Goal: Task Accomplishment & Management: Use online tool/utility

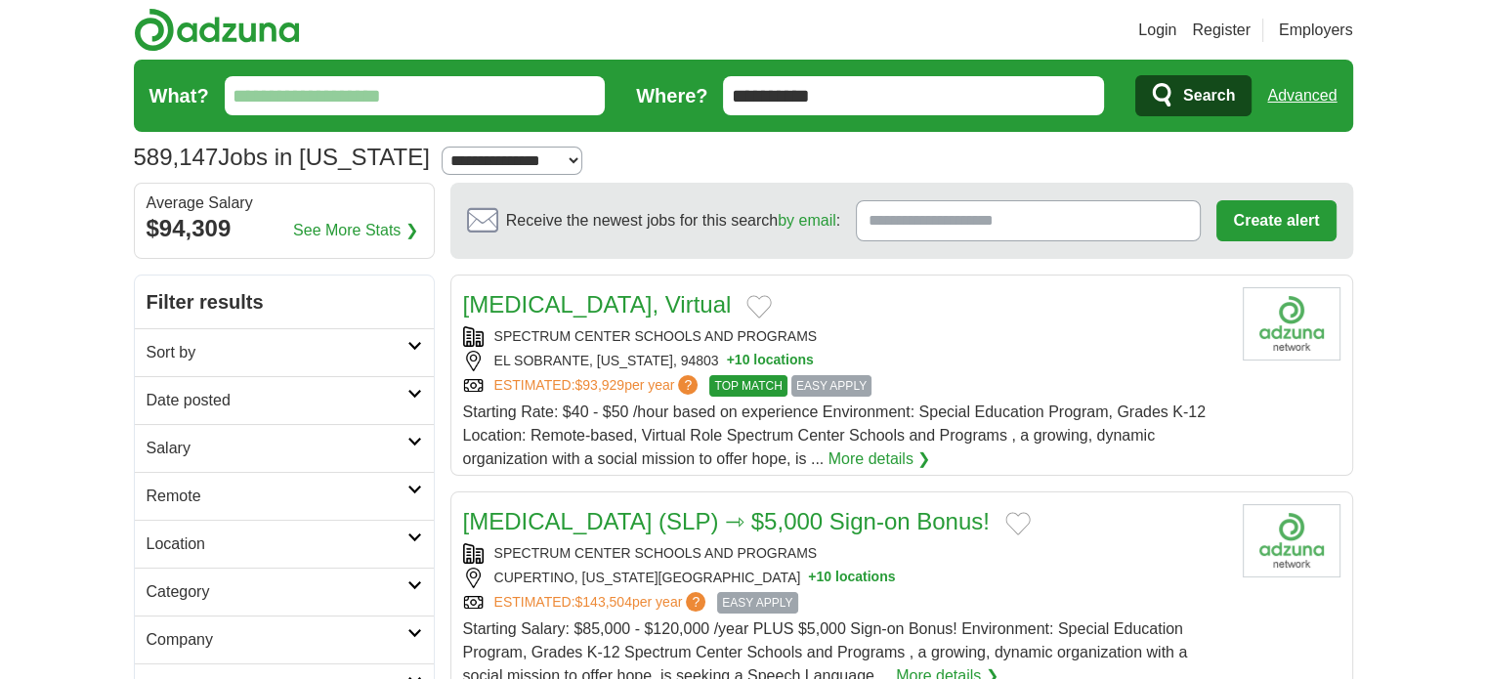
click at [883, 89] on input "**********" at bounding box center [913, 95] width 381 height 39
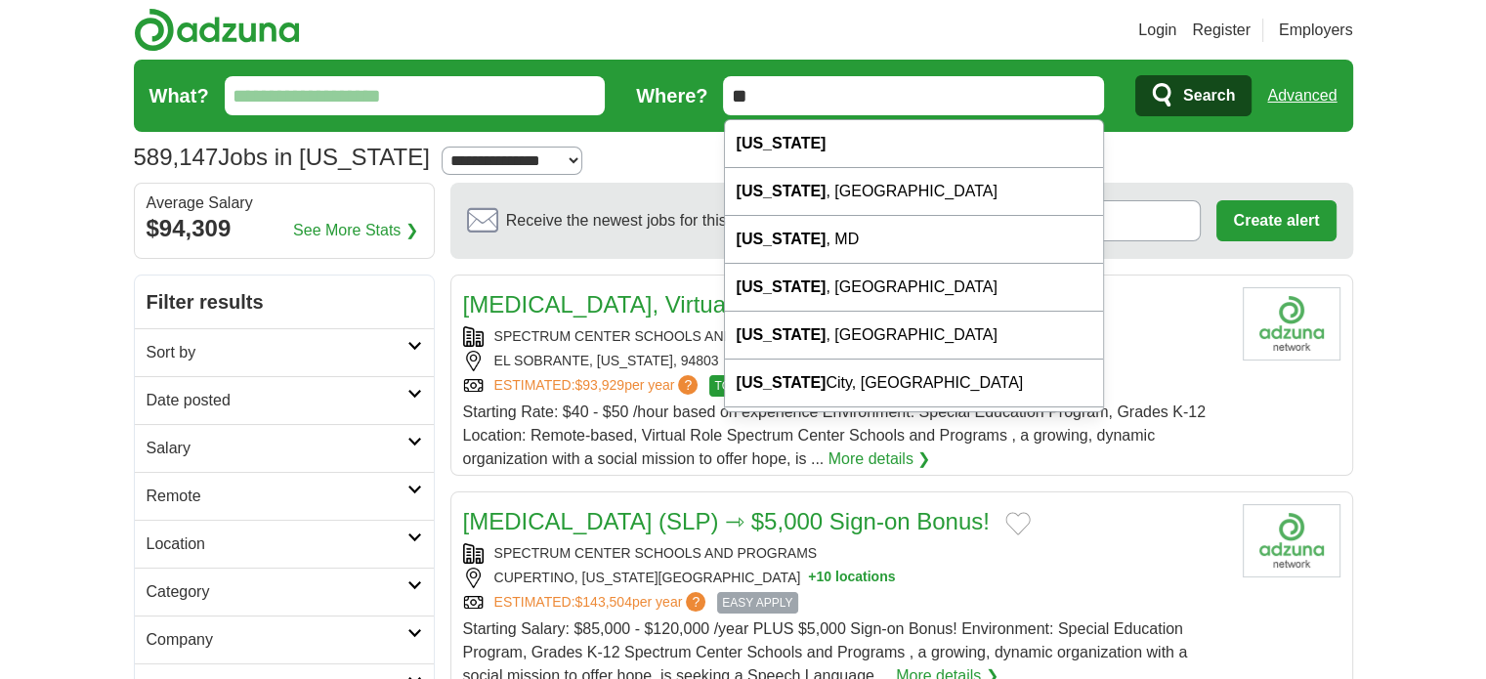
type input "*"
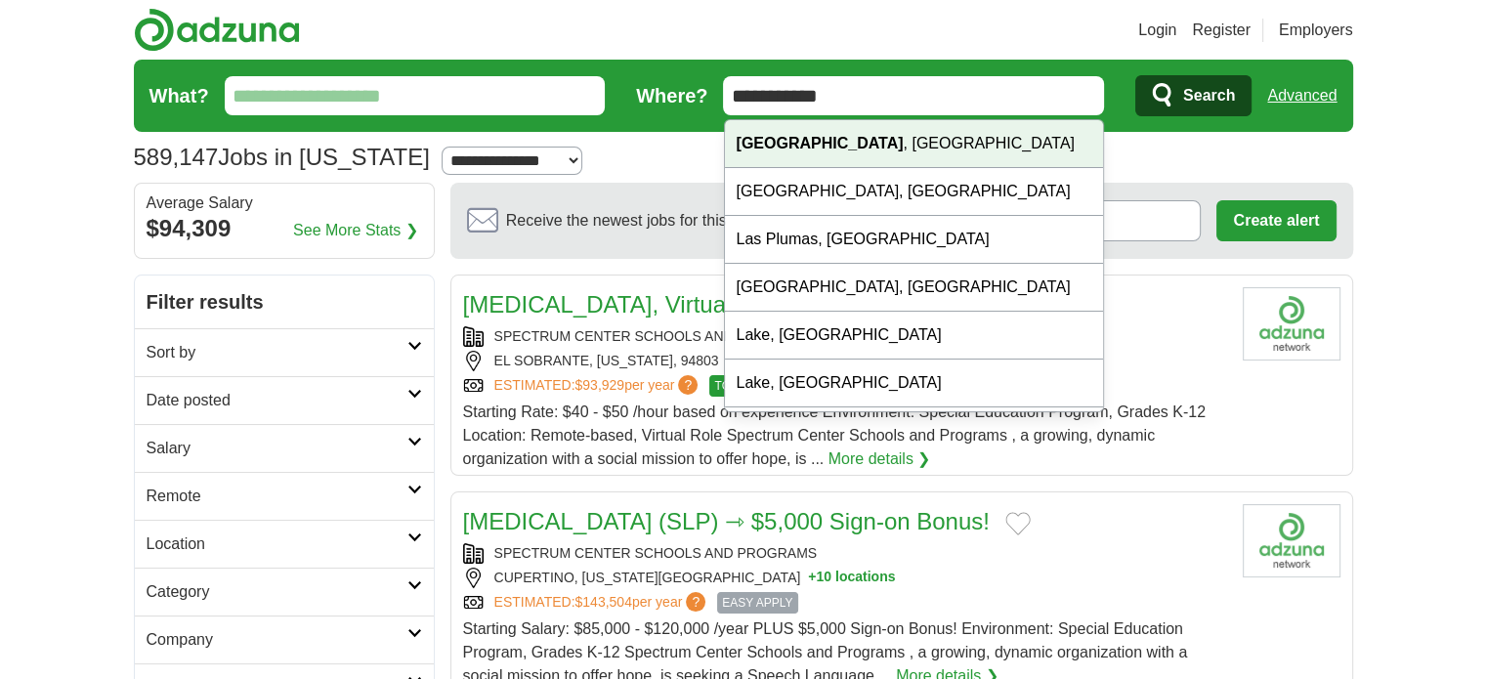
click at [809, 151] on strong "[GEOGRAPHIC_DATA]" at bounding box center [820, 143] width 167 height 17
type input "**********"
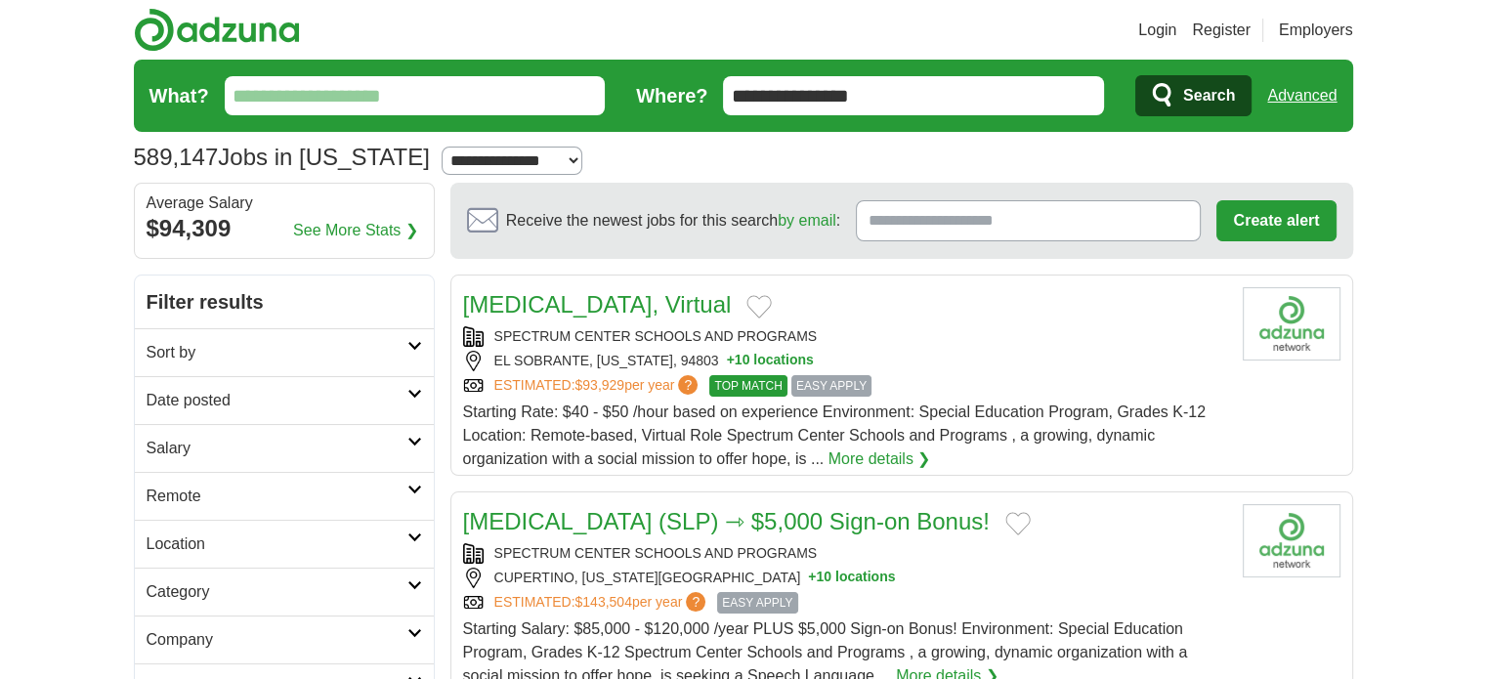
click at [1166, 92] on icon "submit" at bounding box center [1163, 95] width 23 height 27
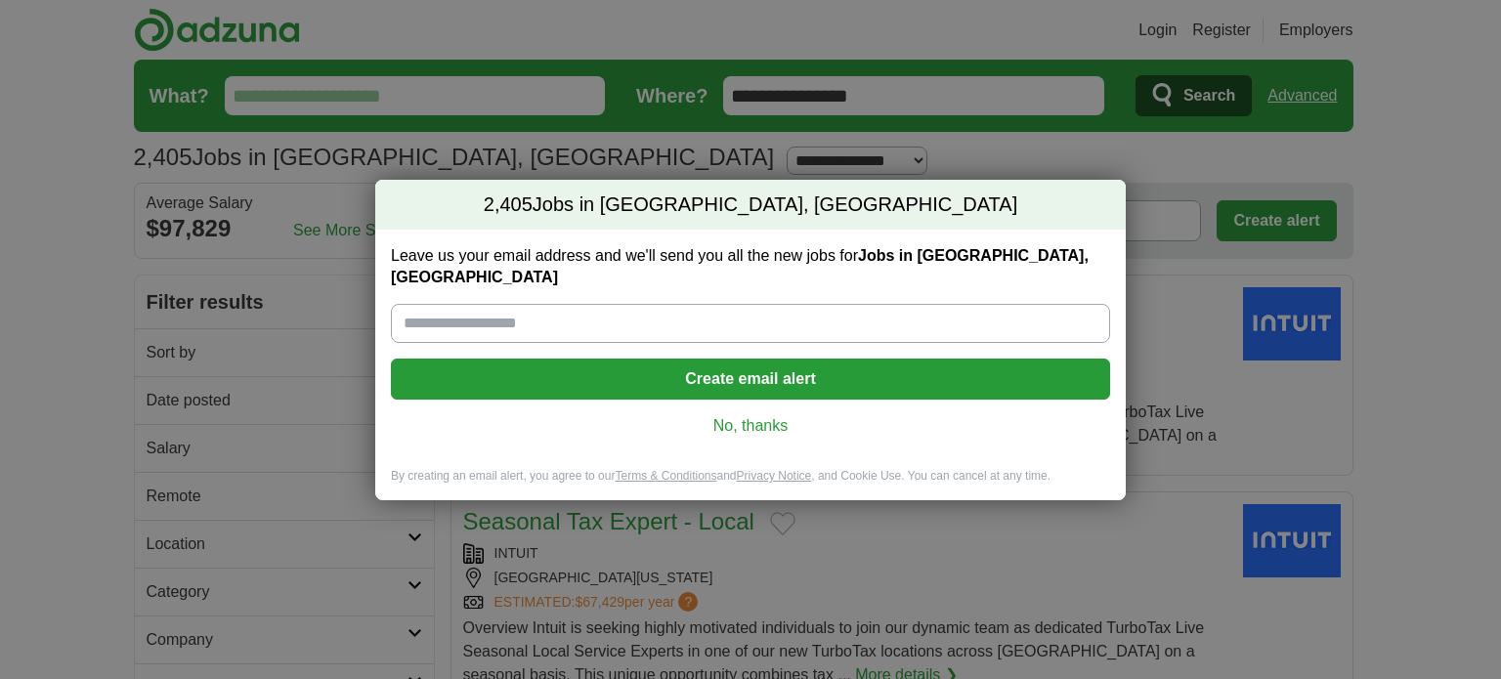
click at [711, 415] on link "No, thanks" at bounding box center [750, 425] width 688 height 21
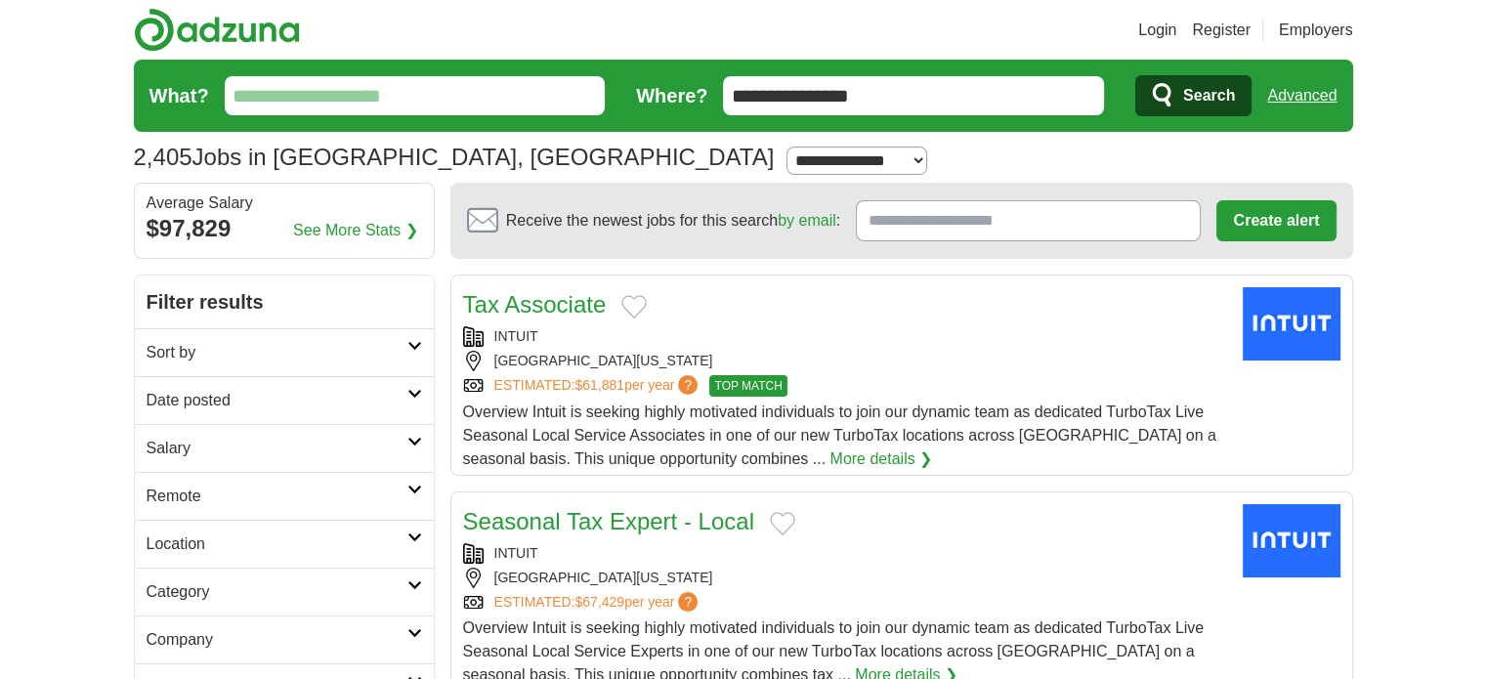
click at [786, 158] on select "**********" at bounding box center [856, 161] width 141 height 28
select select "**"
click at [786, 147] on select "**********" at bounding box center [856, 161] width 141 height 28
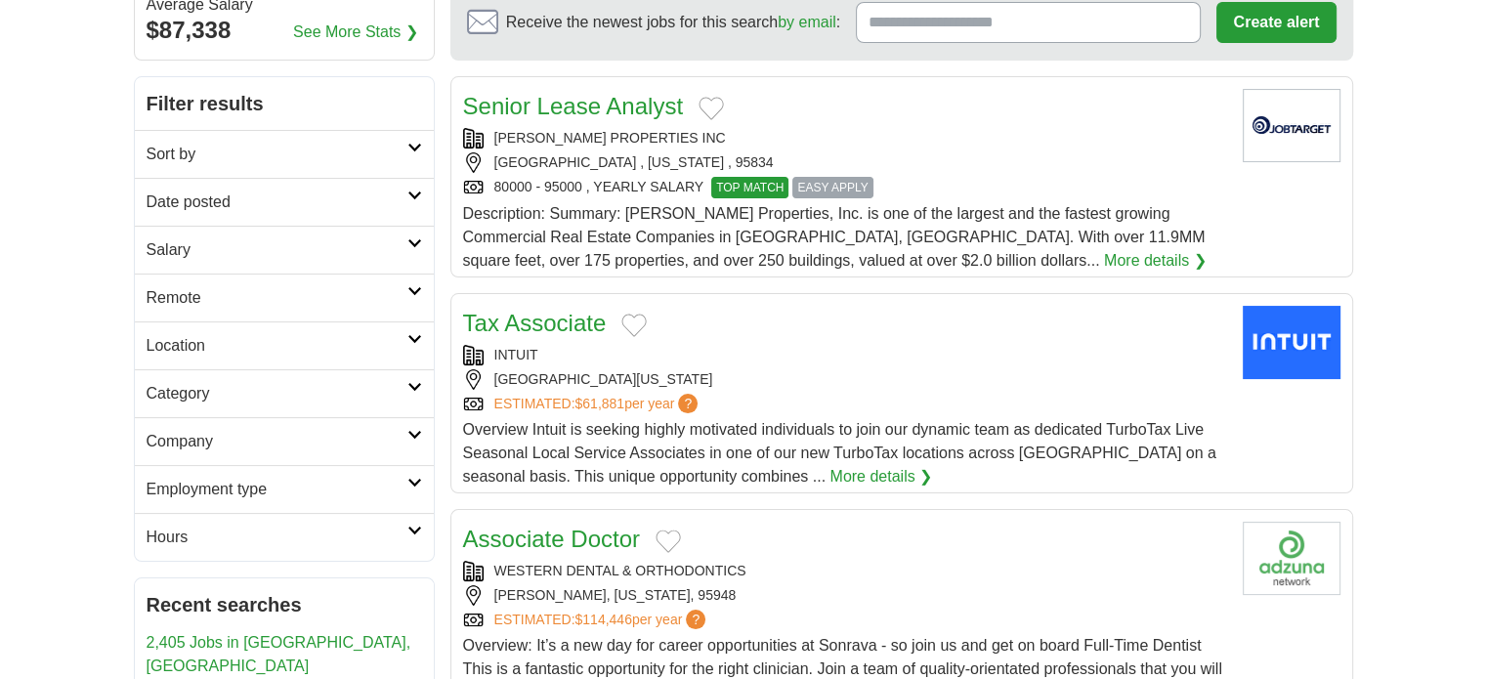
scroll to position [199, 0]
click at [411, 237] on icon at bounding box center [414, 242] width 15 height 10
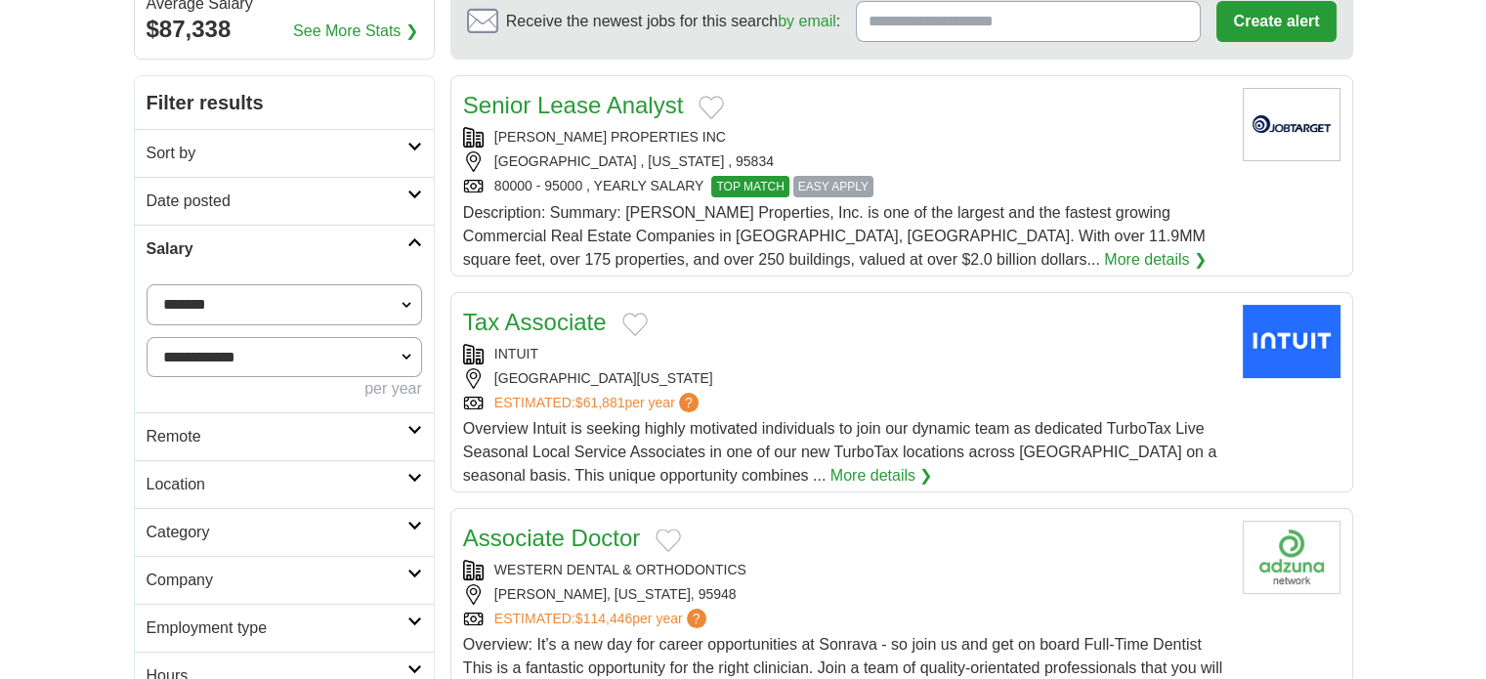
click at [411, 237] on icon at bounding box center [414, 242] width 15 height 10
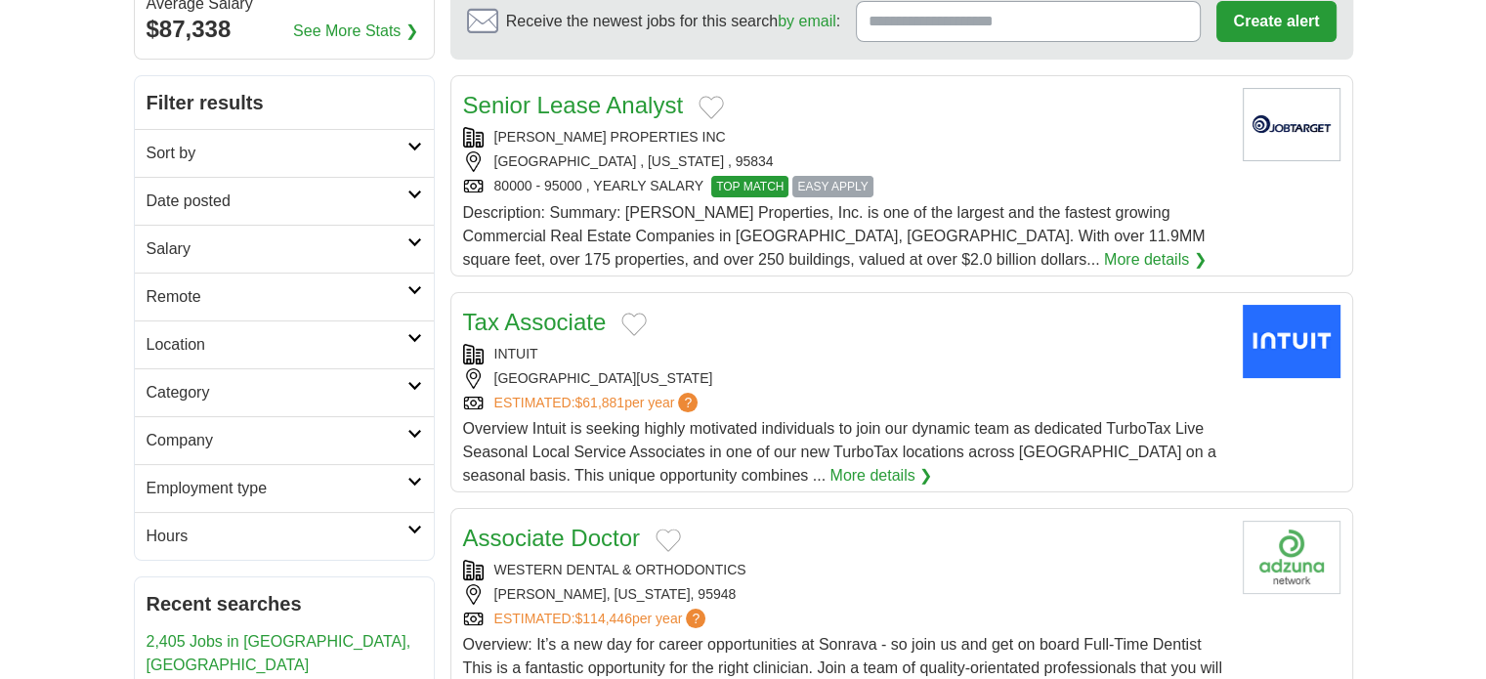
click at [411, 237] on icon at bounding box center [414, 242] width 15 height 10
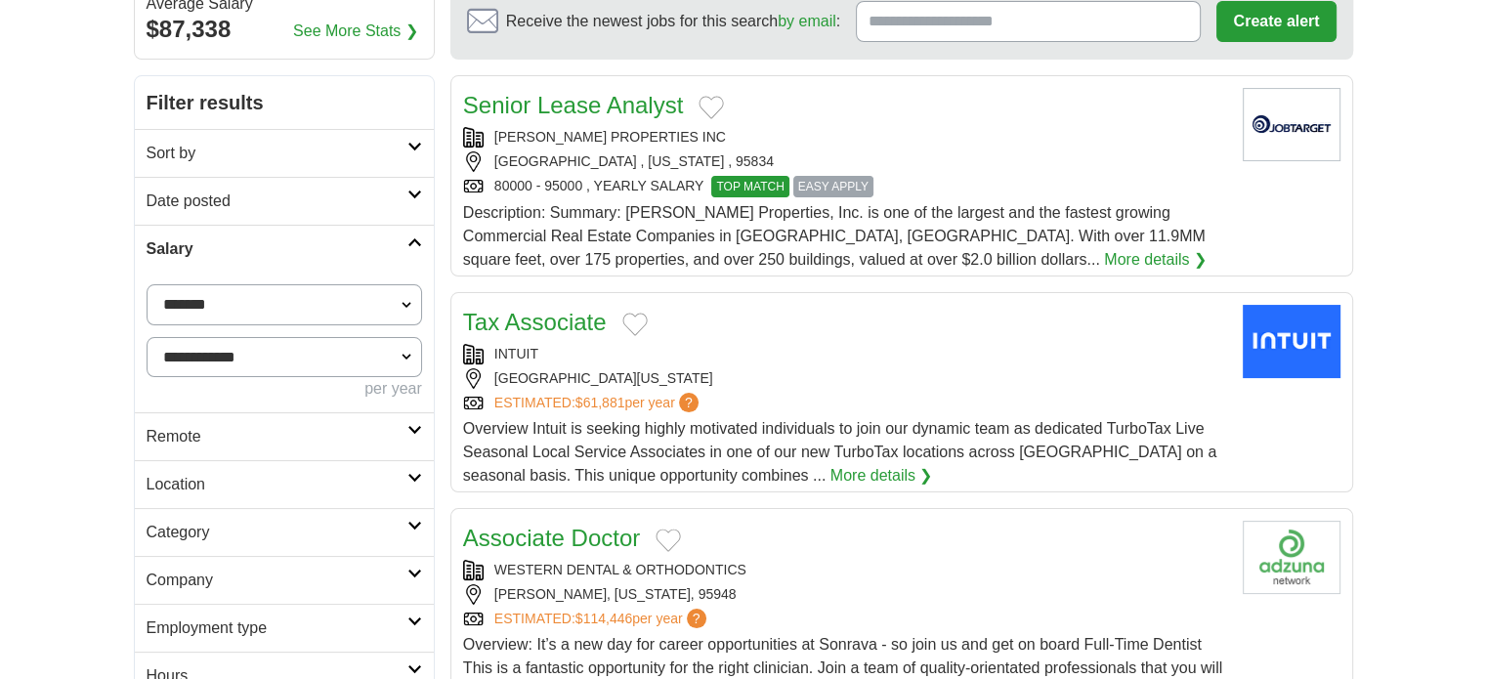
click at [406, 303] on select "**********" at bounding box center [285, 304] width 276 height 41
select select "*****"
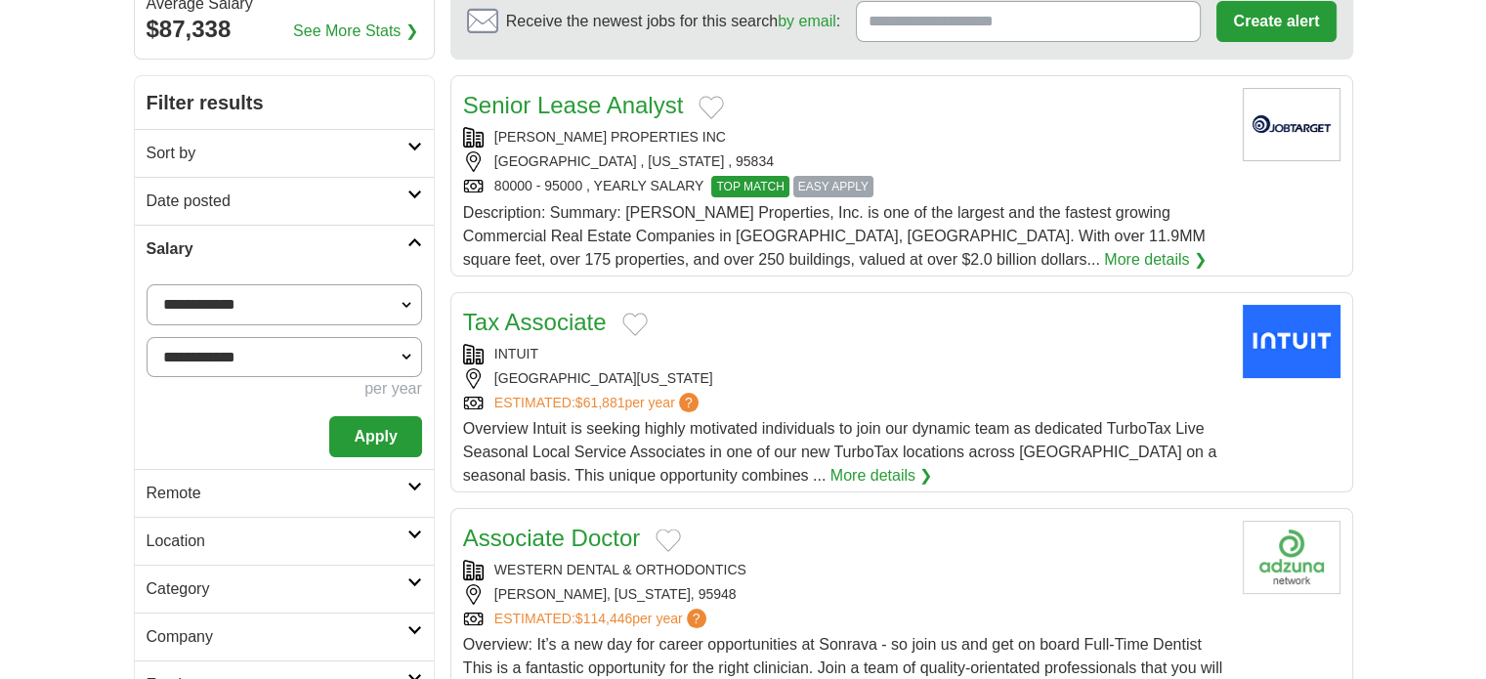
click at [359, 439] on button "Apply" at bounding box center [375, 436] width 92 height 41
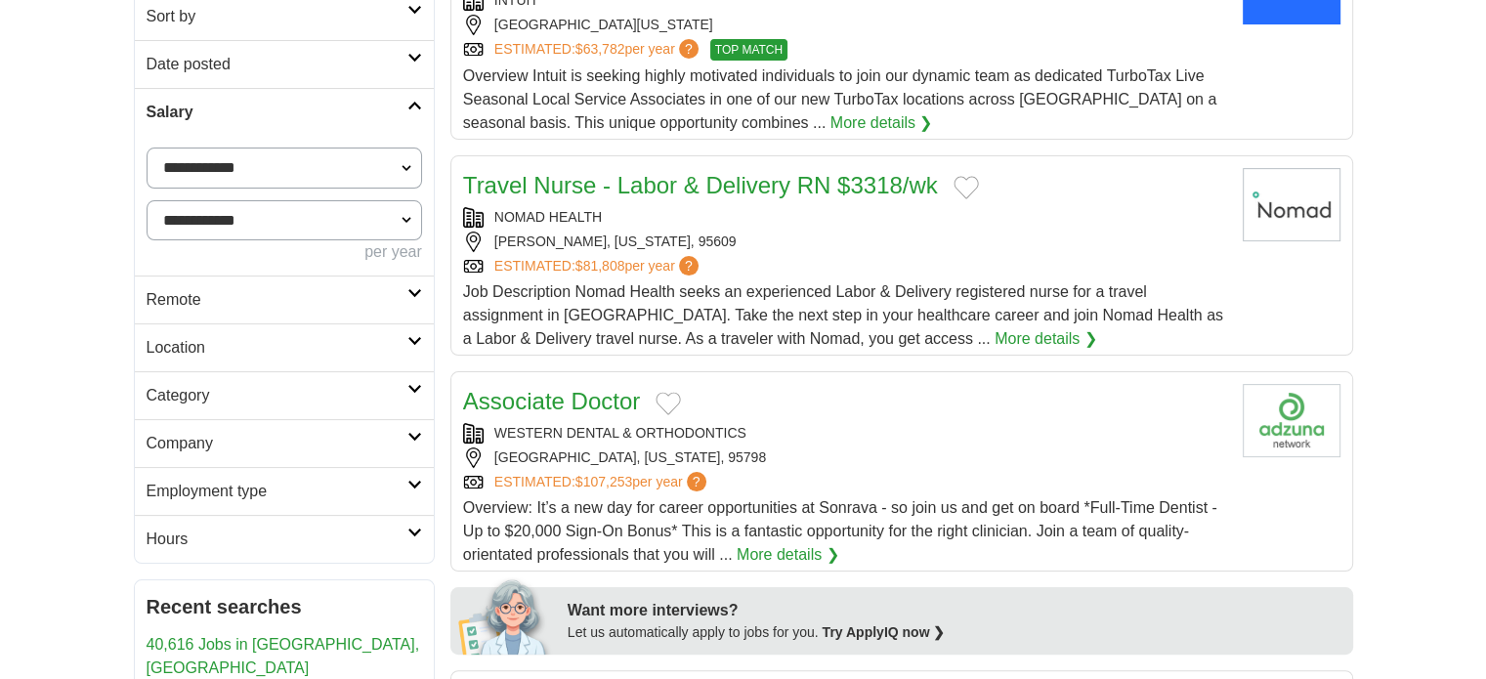
scroll to position [351, 0]
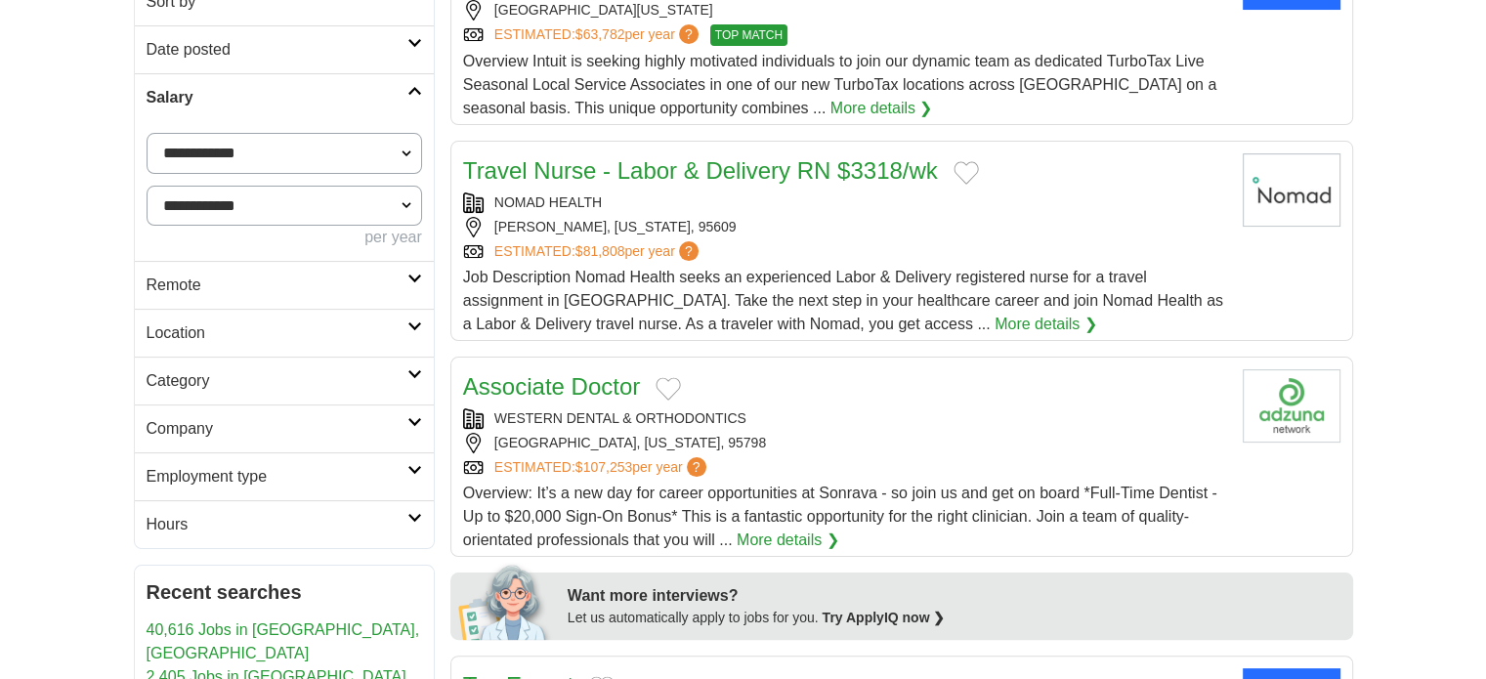
click at [414, 327] on icon at bounding box center [414, 326] width 15 height 10
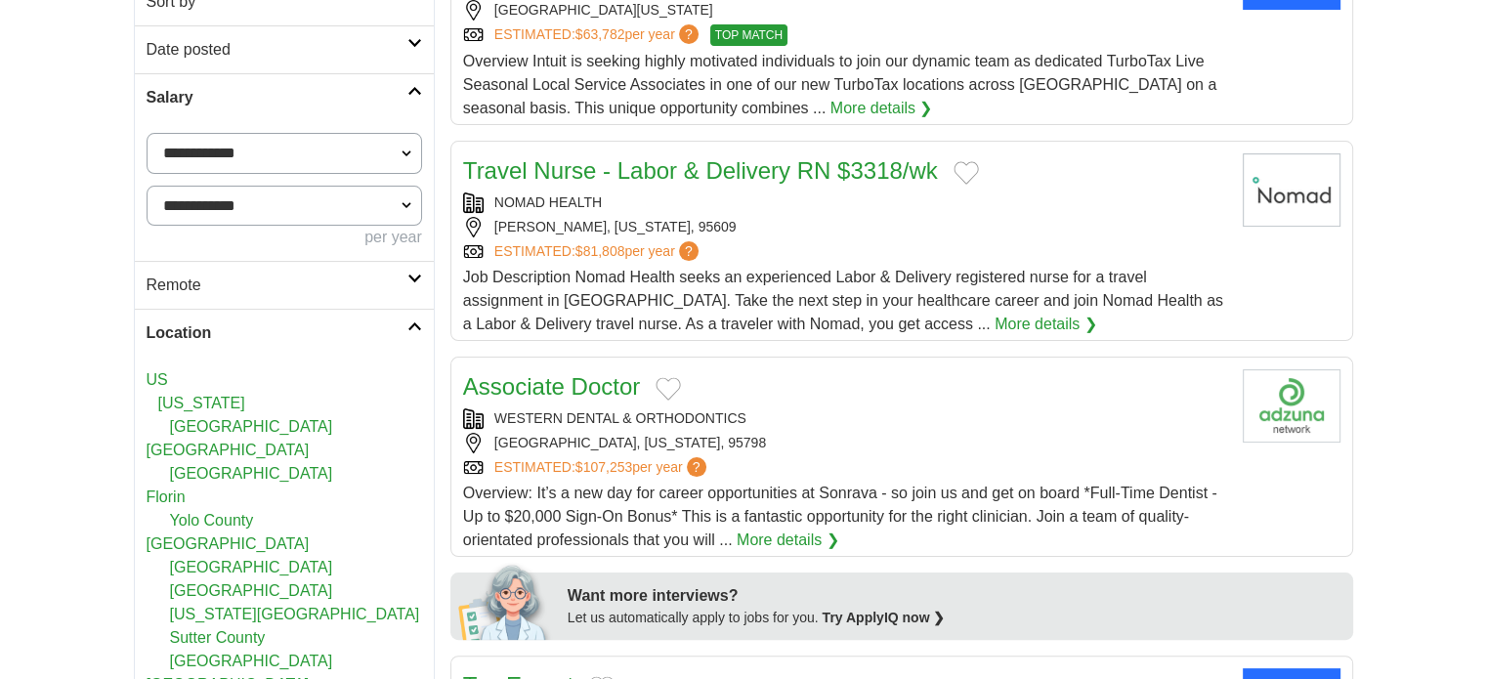
click at [414, 327] on icon at bounding box center [414, 326] width 15 height 10
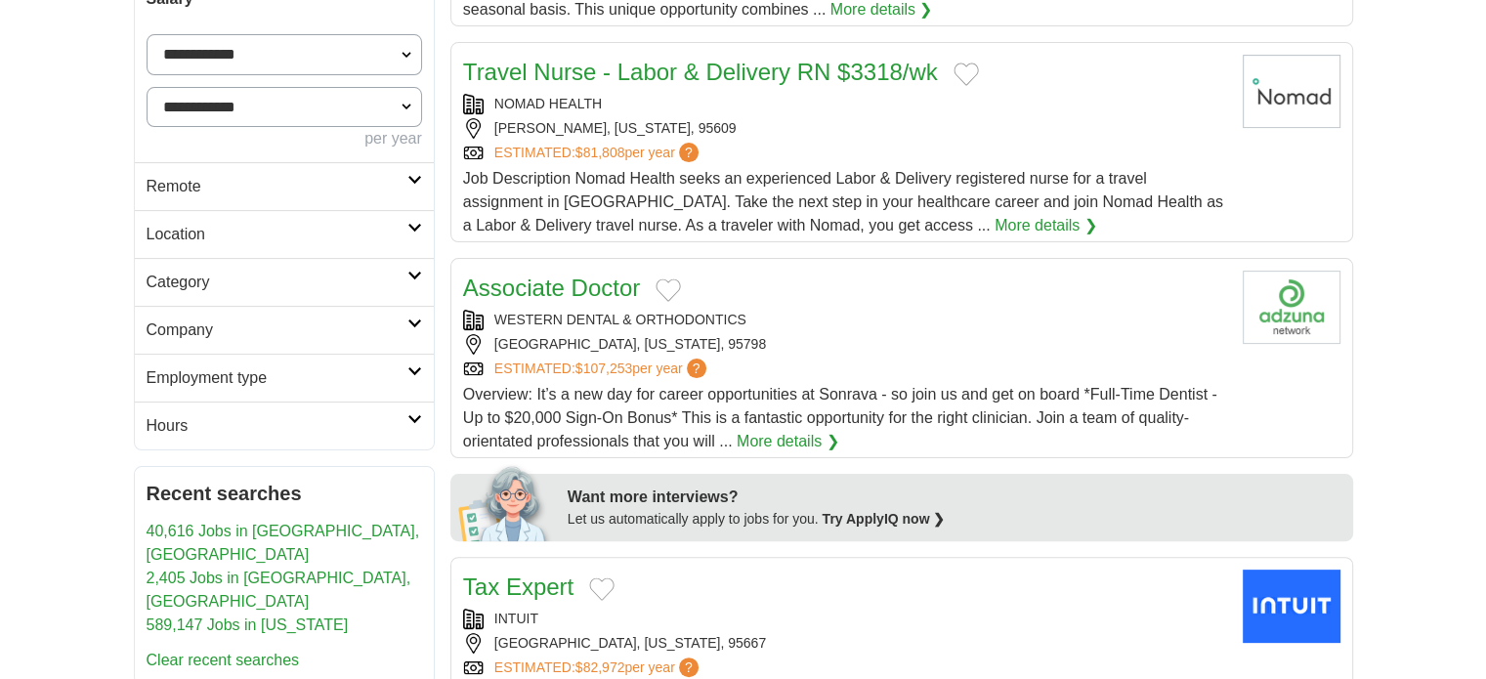
scroll to position [481, 0]
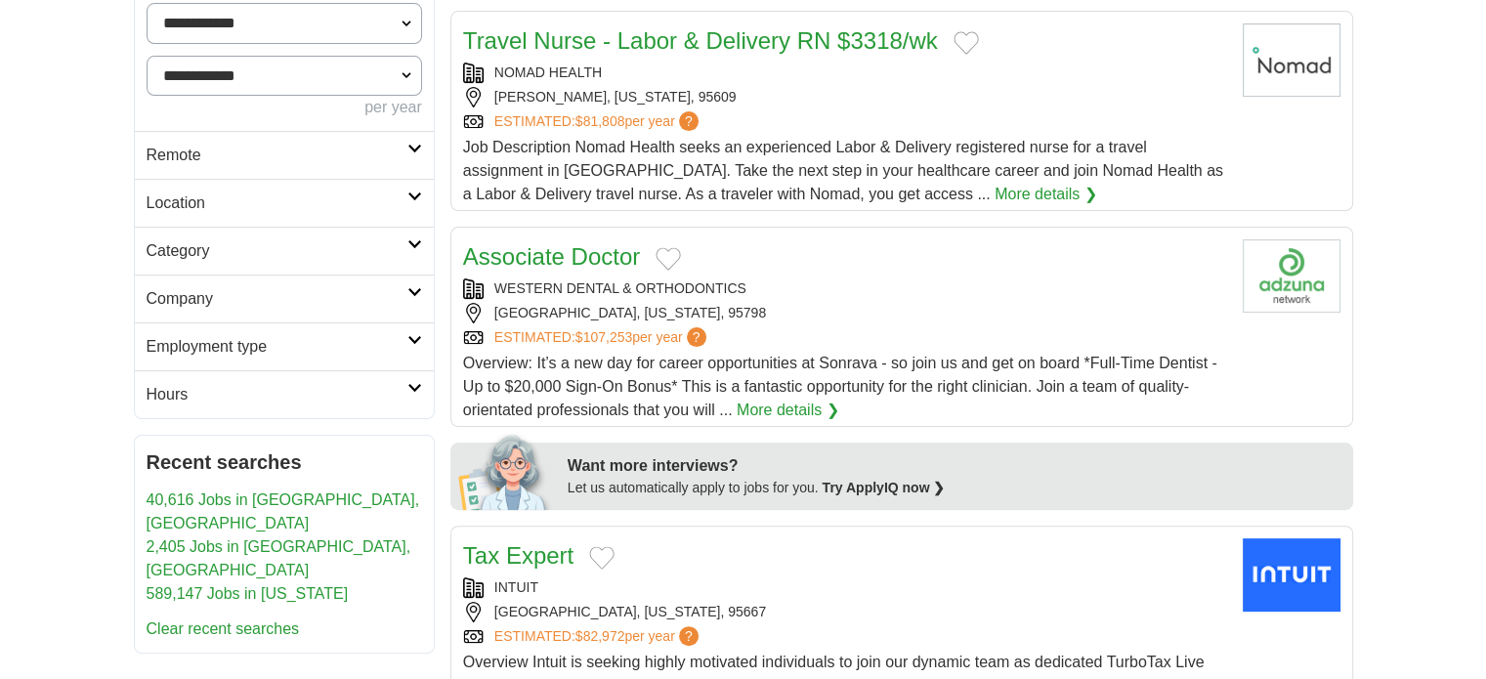
click at [418, 349] on link "Employment type" at bounding box center [284, 346] width 299 height 48
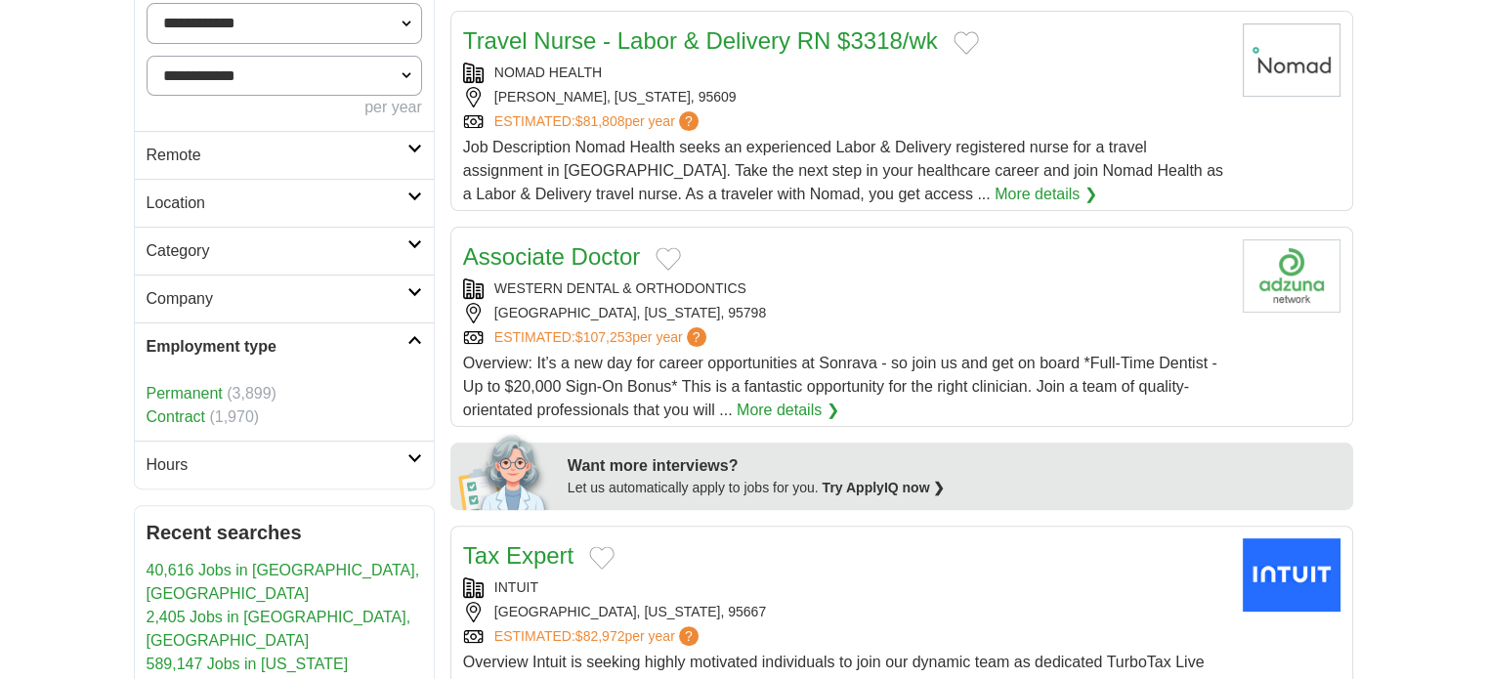
click at [195, 393] on link "Permanent" at bounding box center [185, 393] width 76 height 17
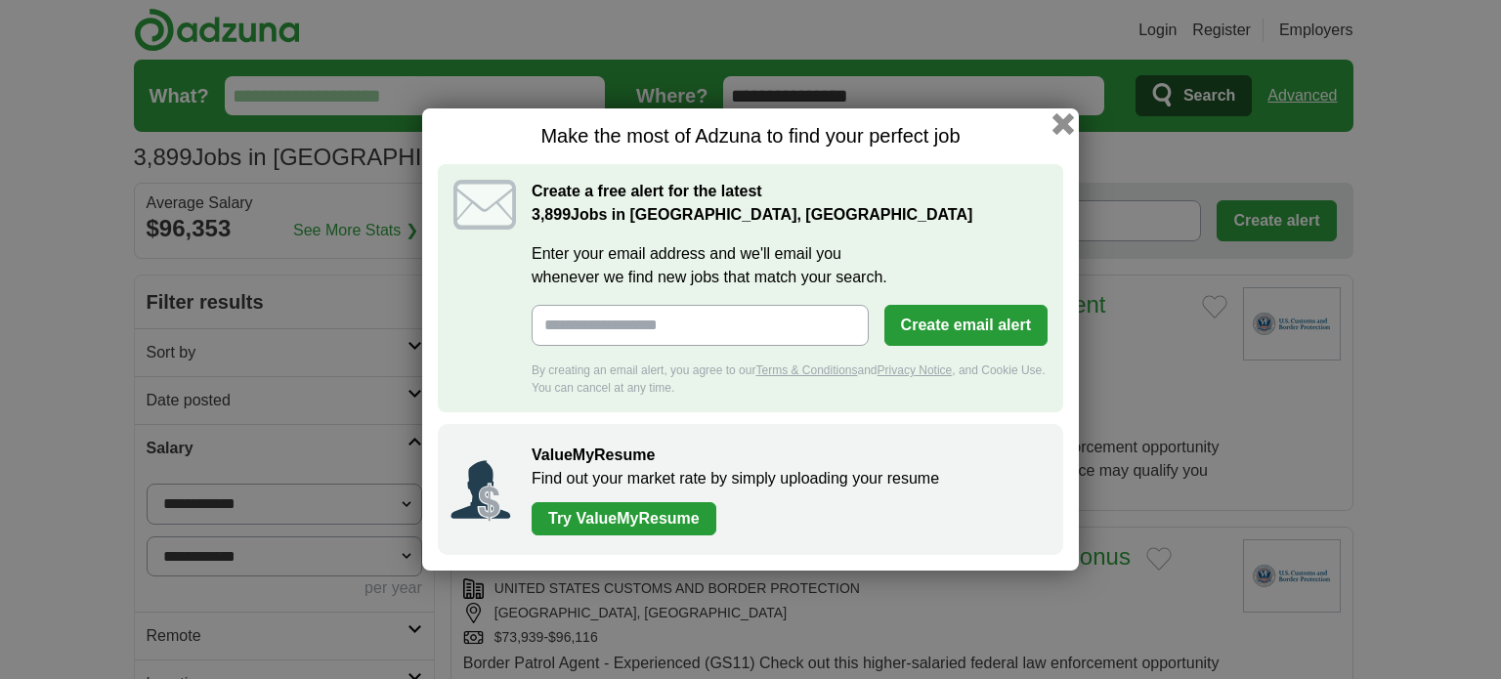
click at [1062, 122] on button "button" at bounding box center [1062, 123] width 21 height 21
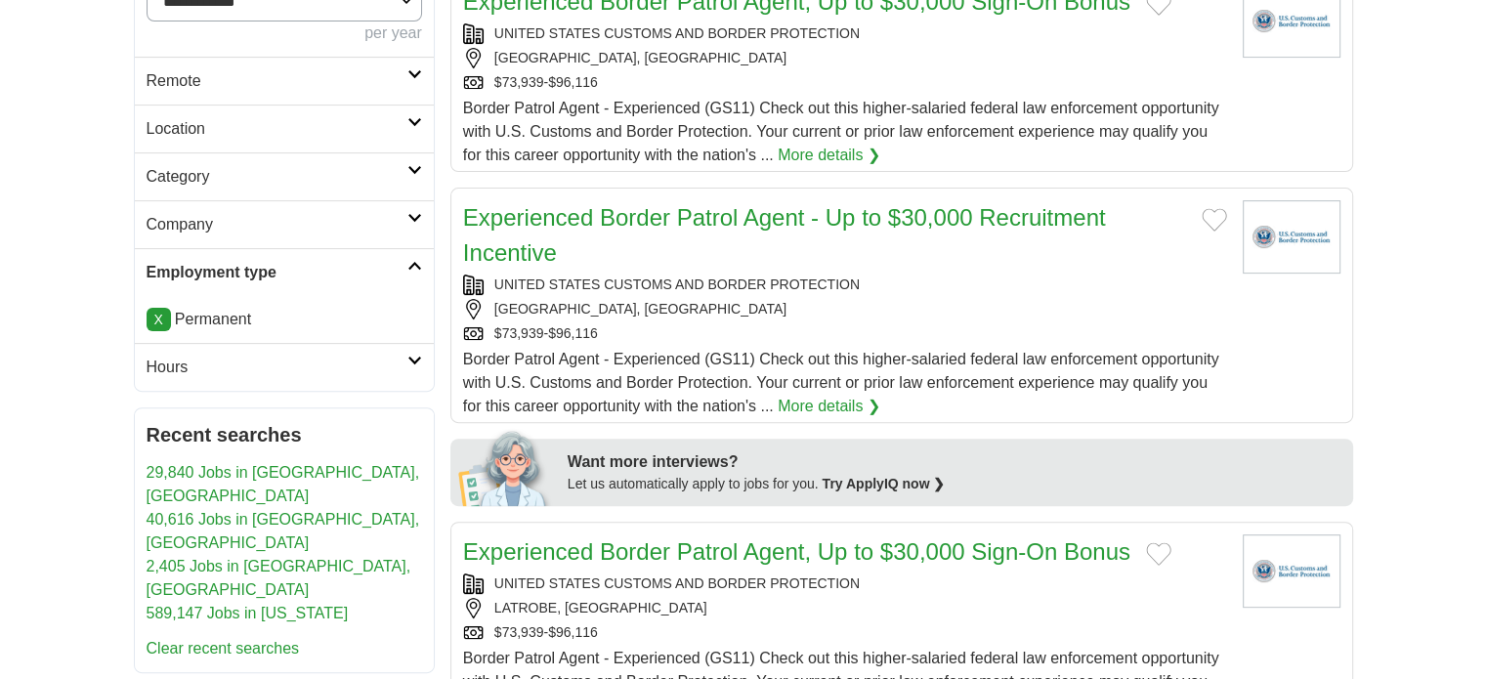
scroll to position [567, 0]
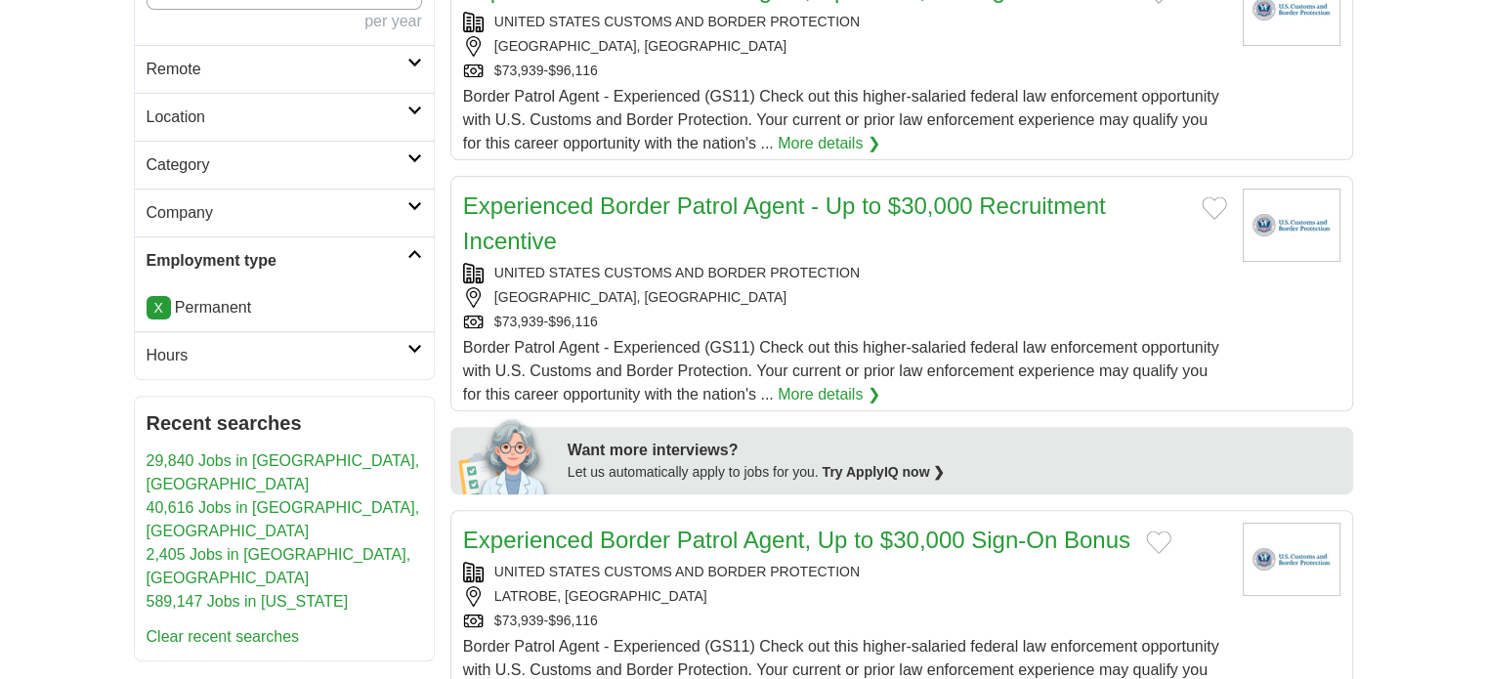
click at [413, 349] on icon at bounding box center [414, 349] width 15 height 10
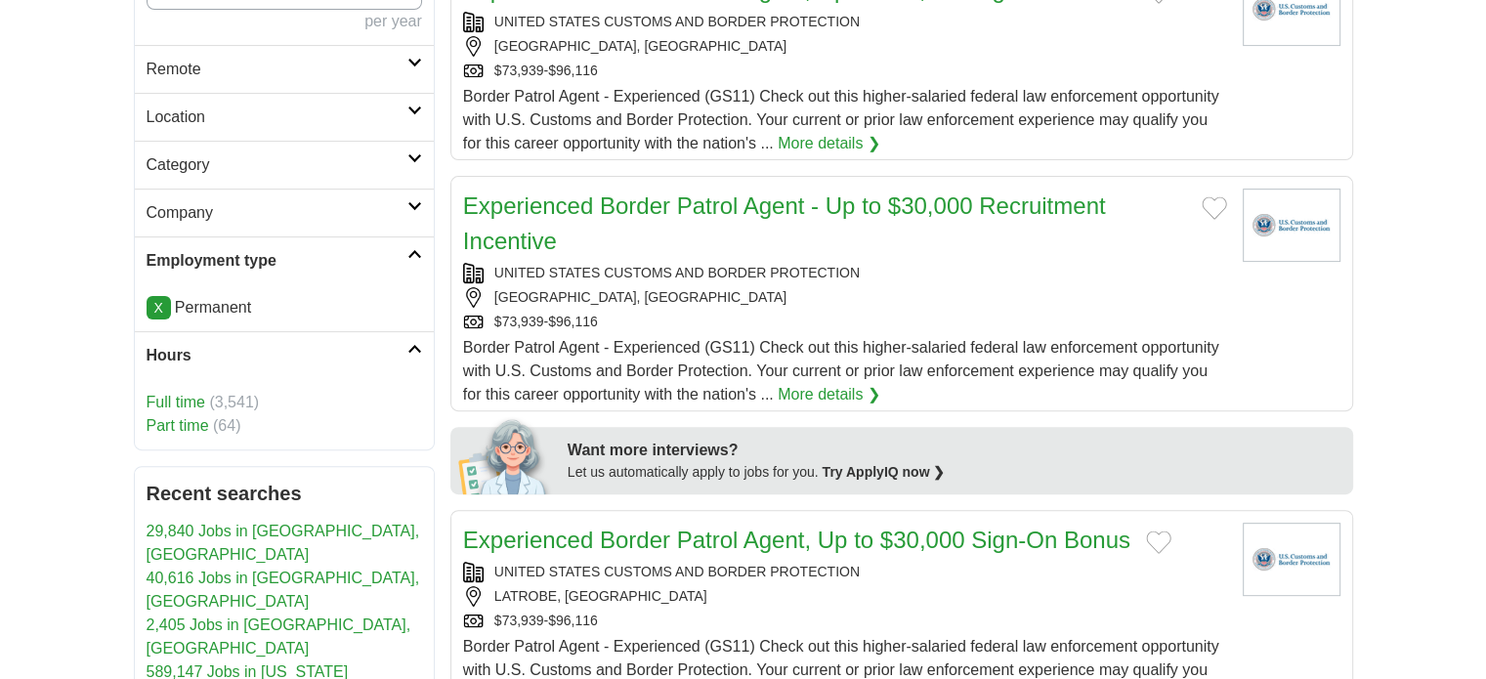
click at [185, 402] on link "Full time" at bounding box center [176, 402] width 59 height 17
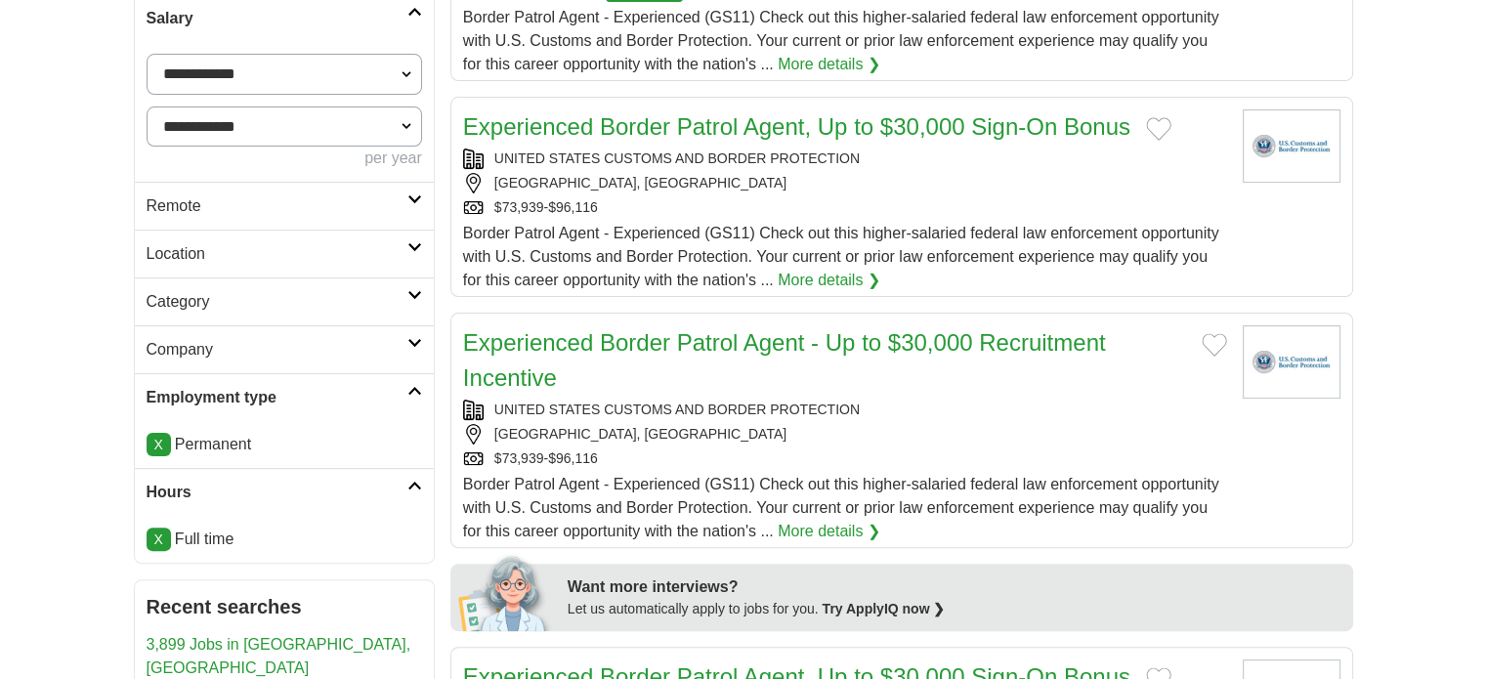
scroll to position [436, 0]
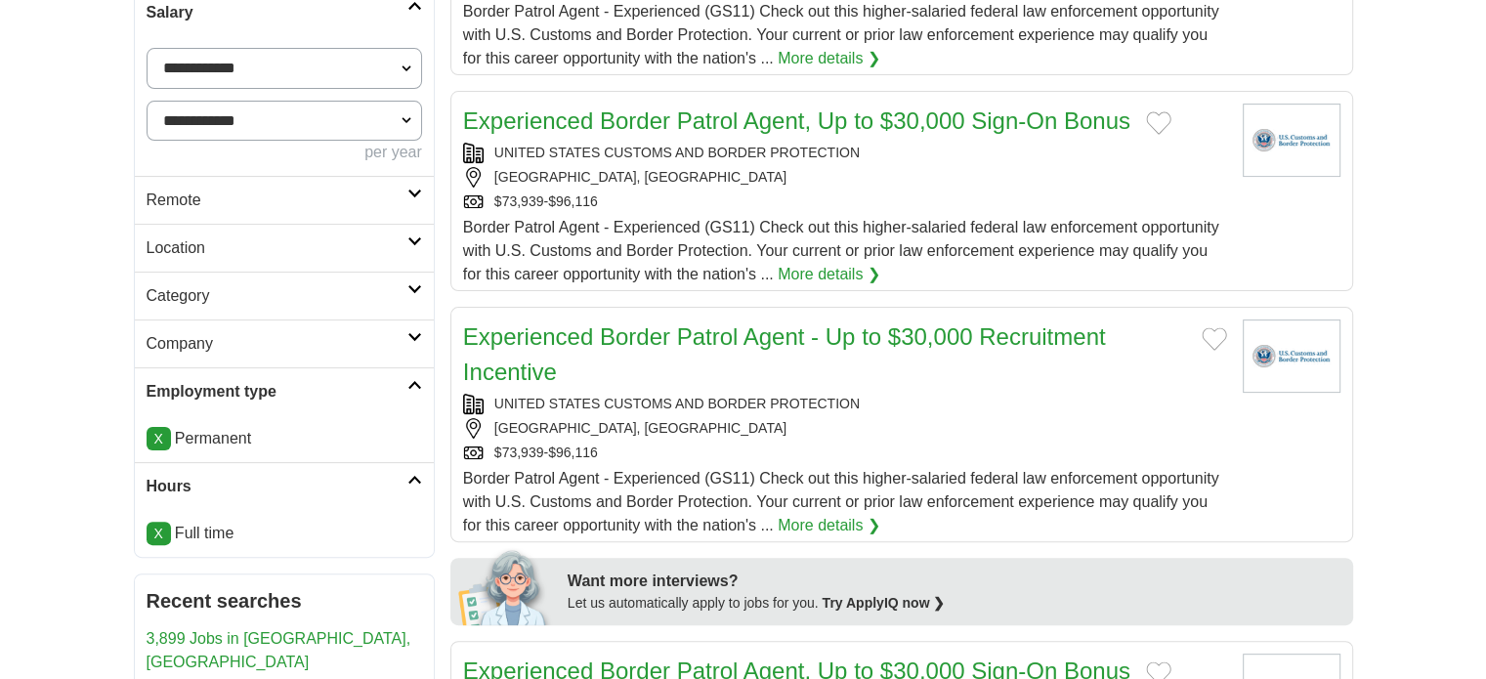
click at [414, 284] on icon at bounding box center [414, 289] width 15 height 10
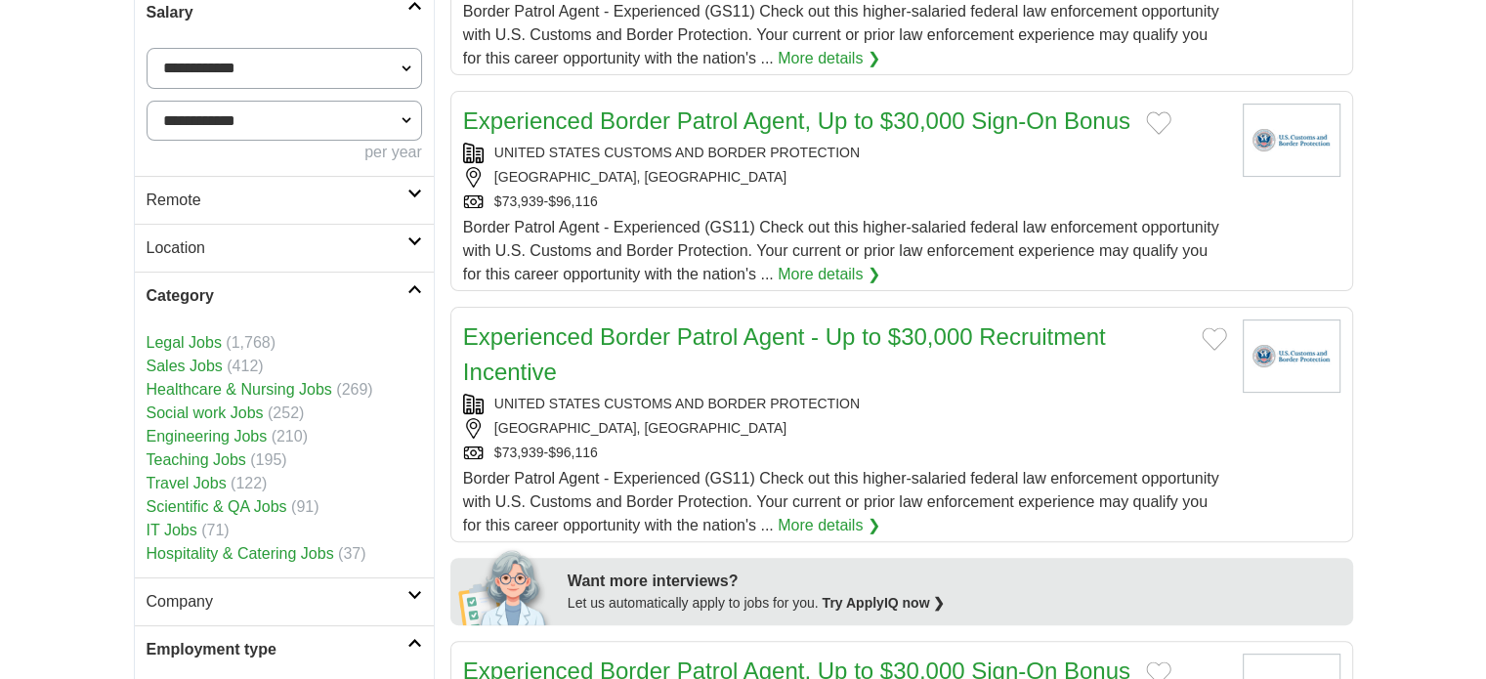
click at [414, 284] on icon at bounding box center [414, 289] width 15 height 10
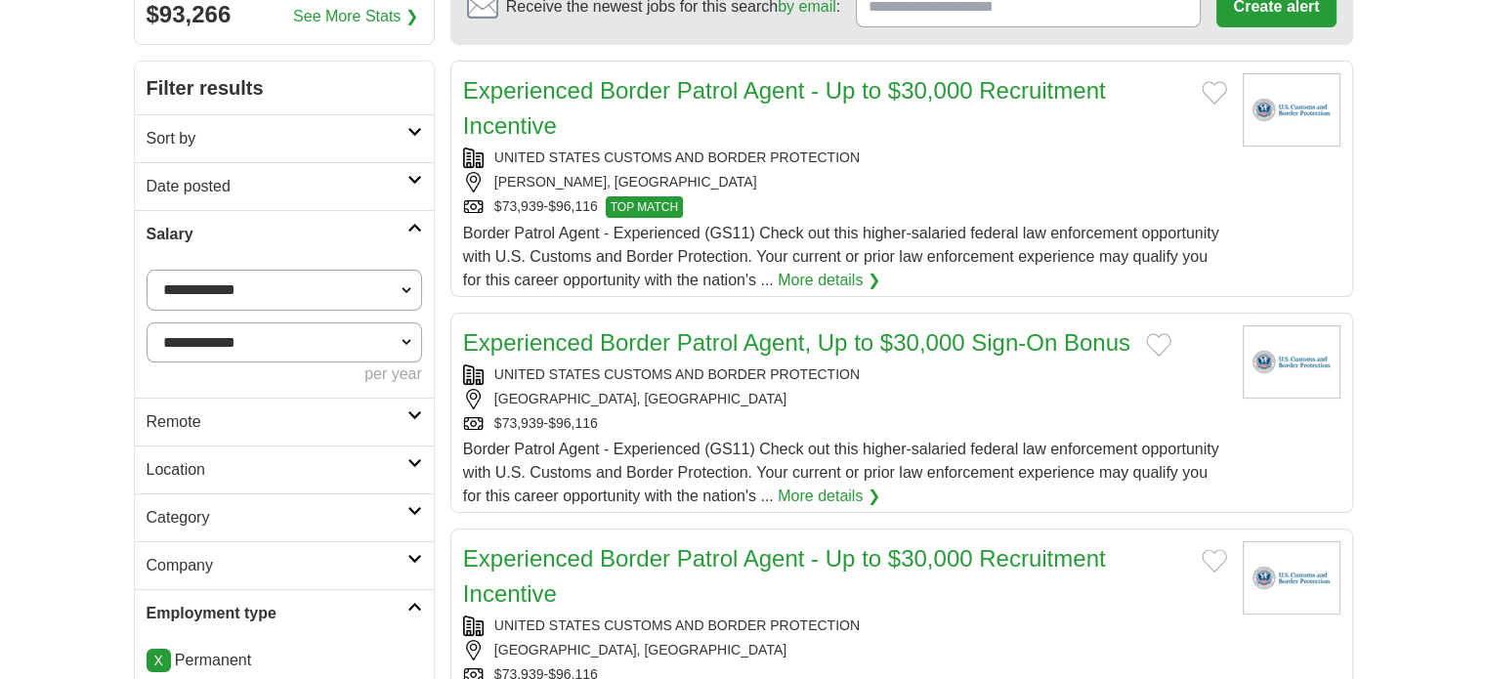
scroll to position [211, 0]
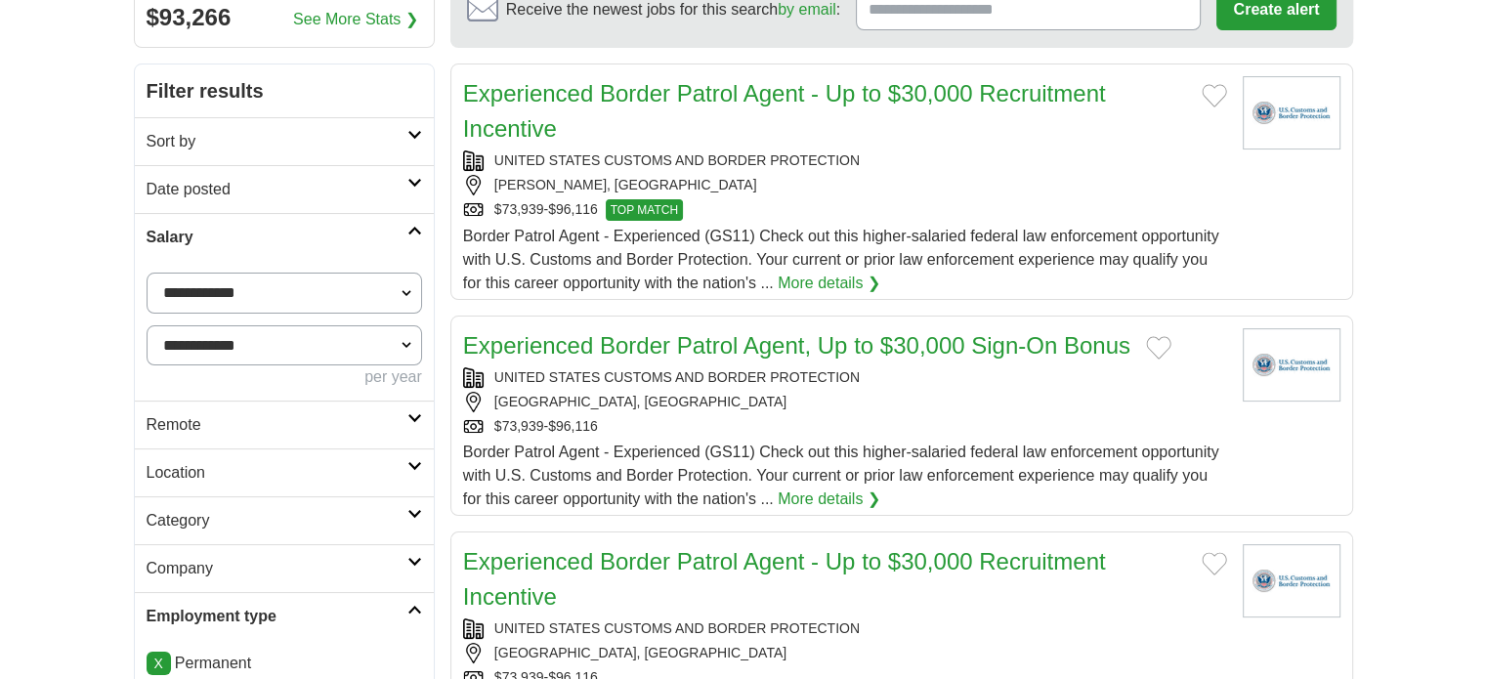
click at [411, 139] on link "Sort by" at bounding box center [284, 141] width 299 height 48
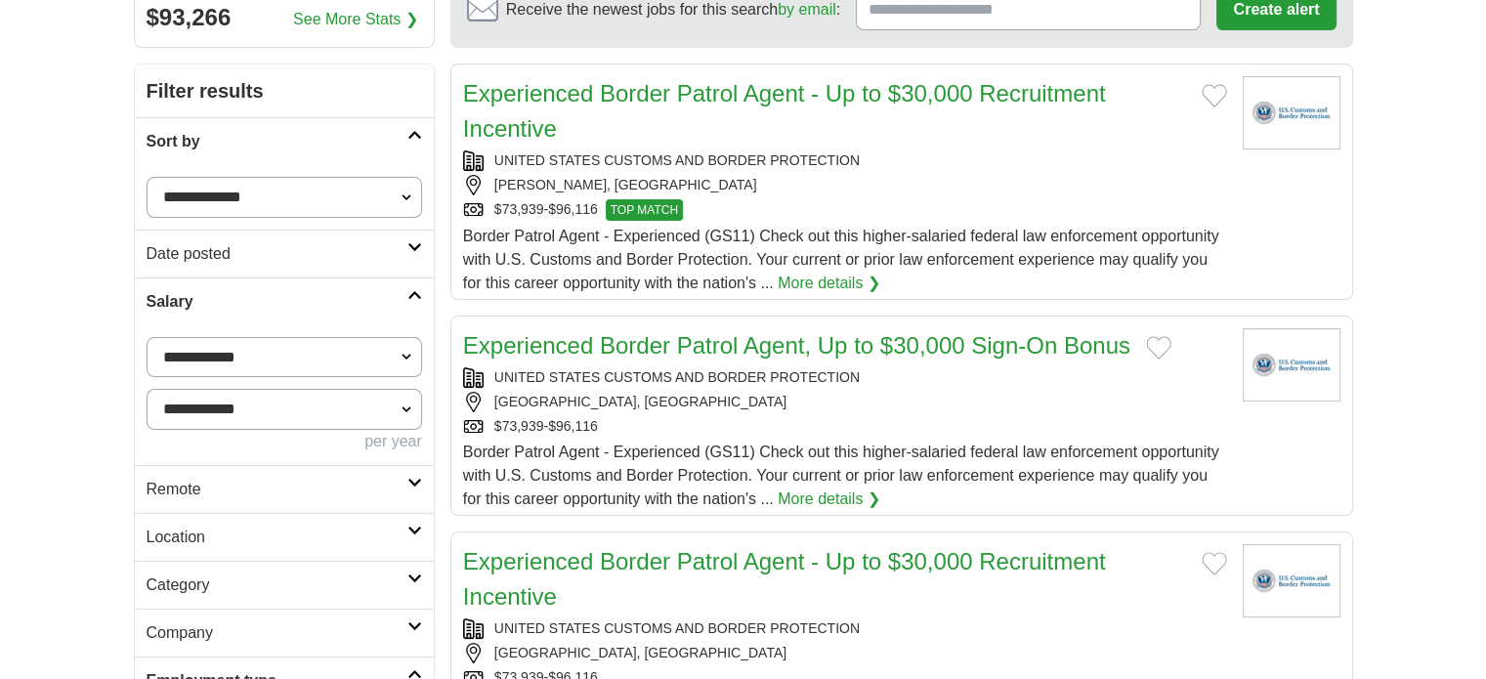
click at [411, 139] on link "Sort by" at bounding box center [284, 141] width 299 height 48
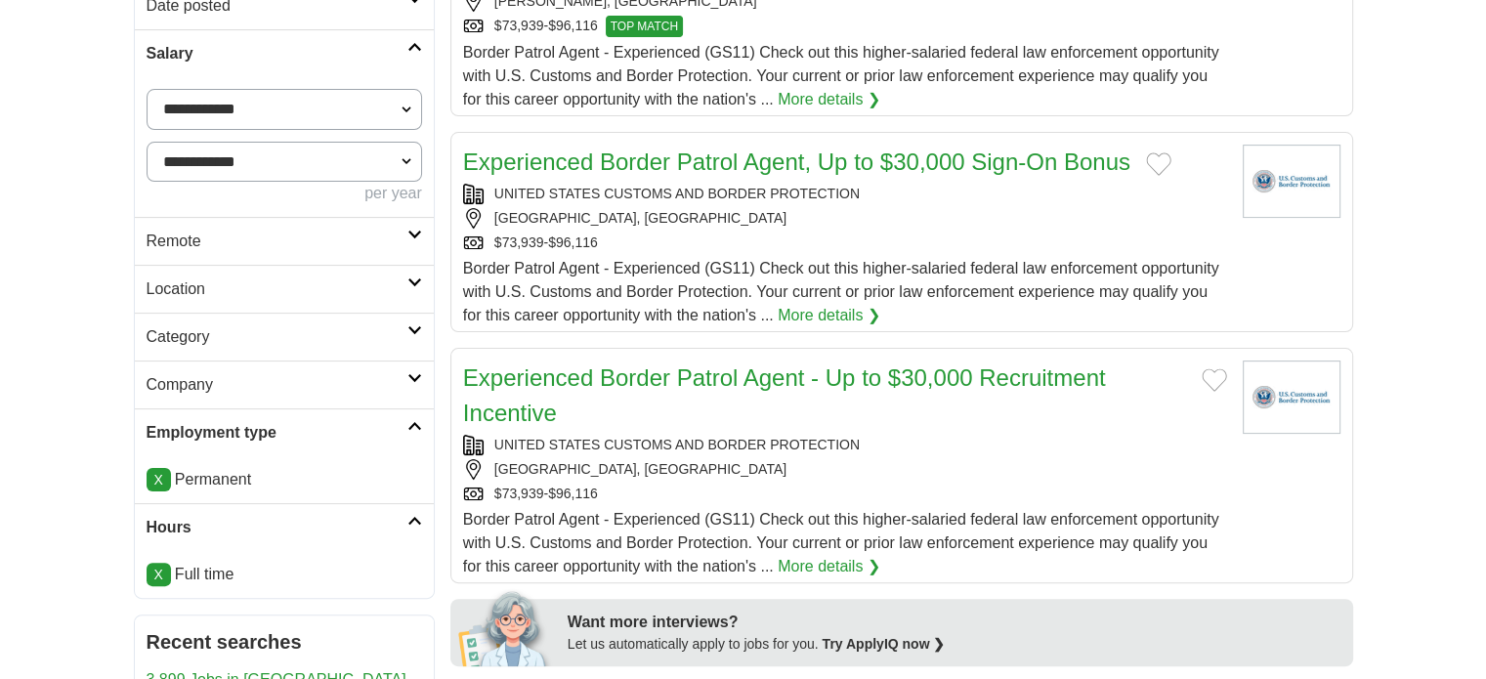
scroll to position [403, 0]
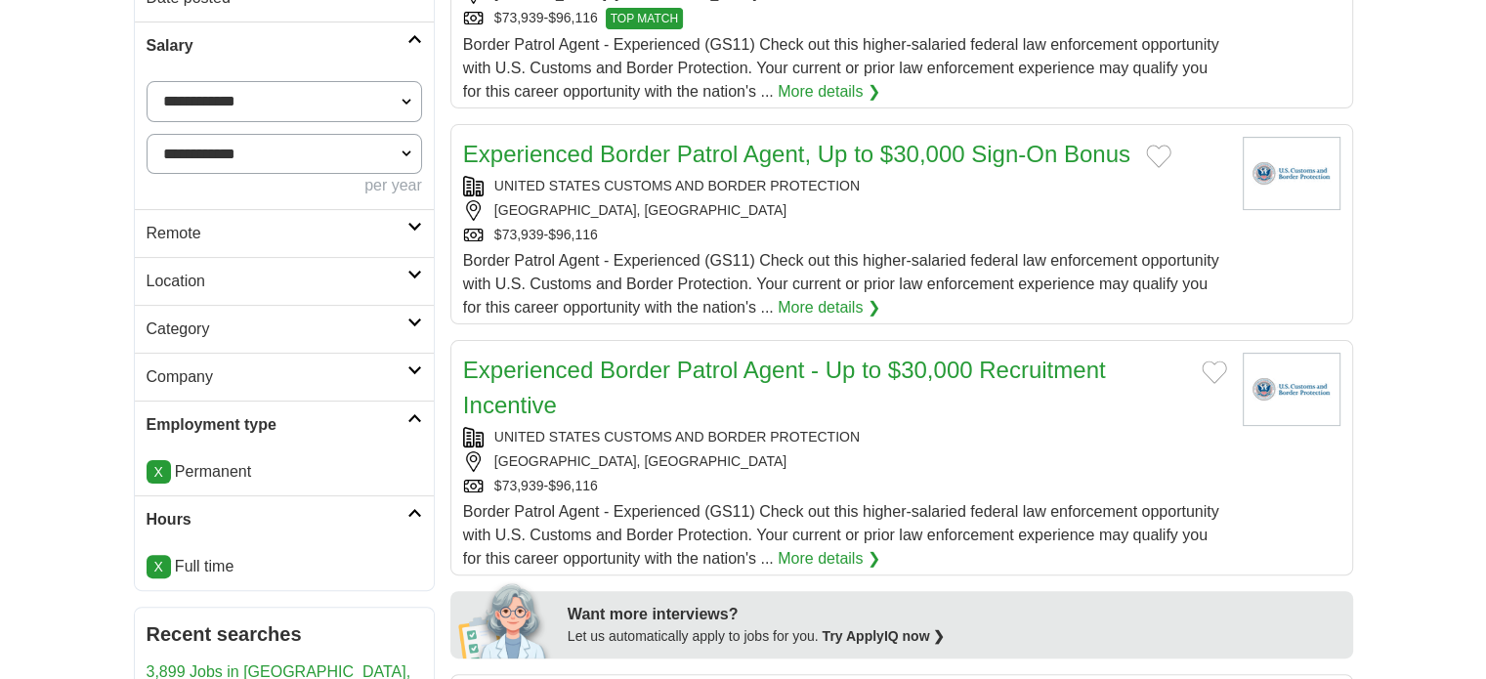
click at [410, 243] on link "Remote" at bounding box center [284, 233] width 299 height 48
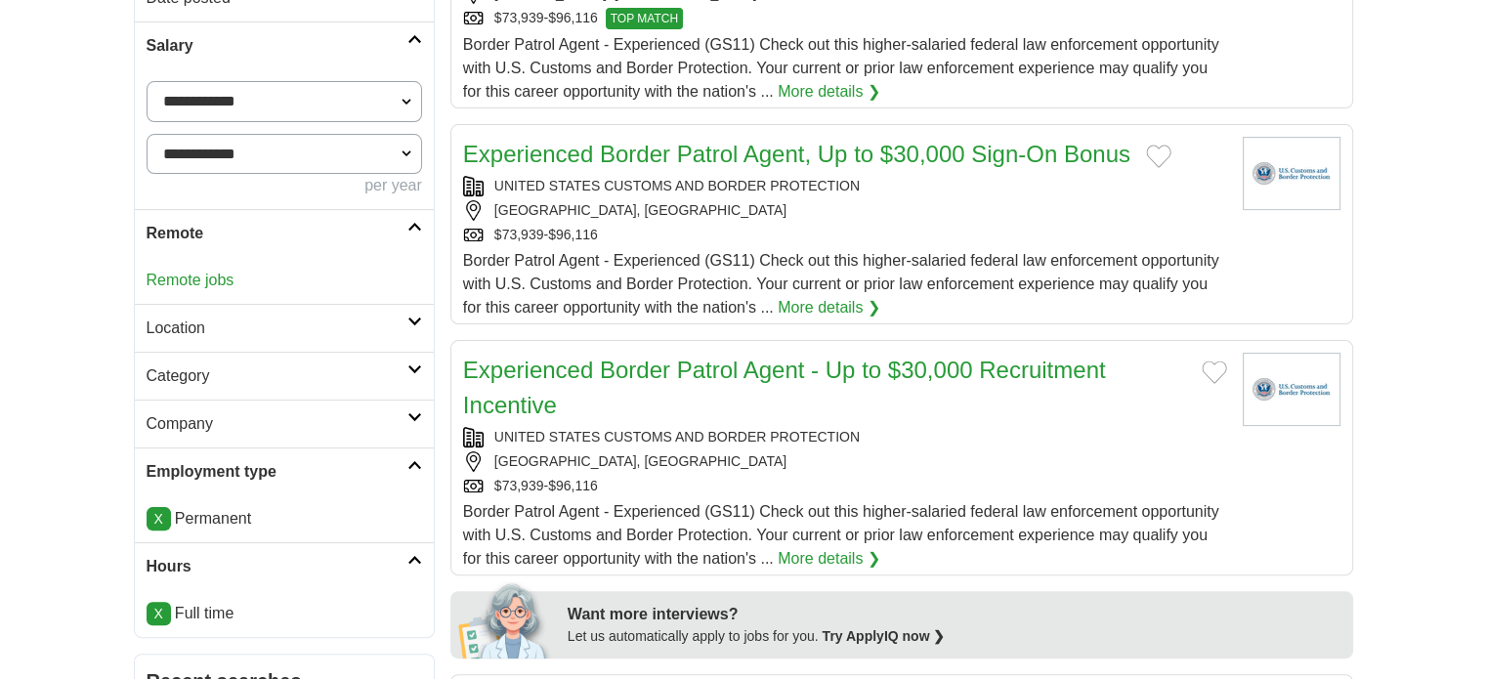
click at [410, 243] on link "Remote" at bounding box center [284, 233] width 299 height 48
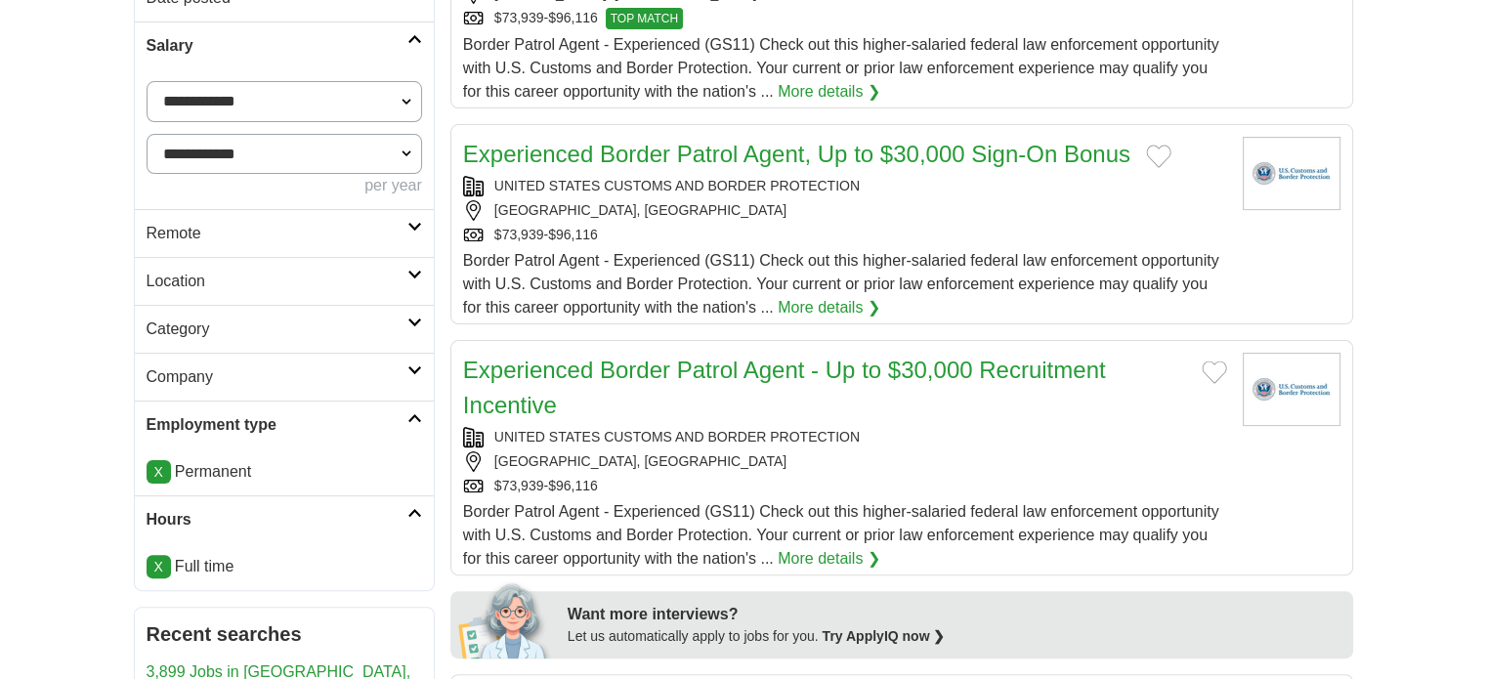
click at [407, 276] on icon at bounding box center [414, 275] width 15 height 10
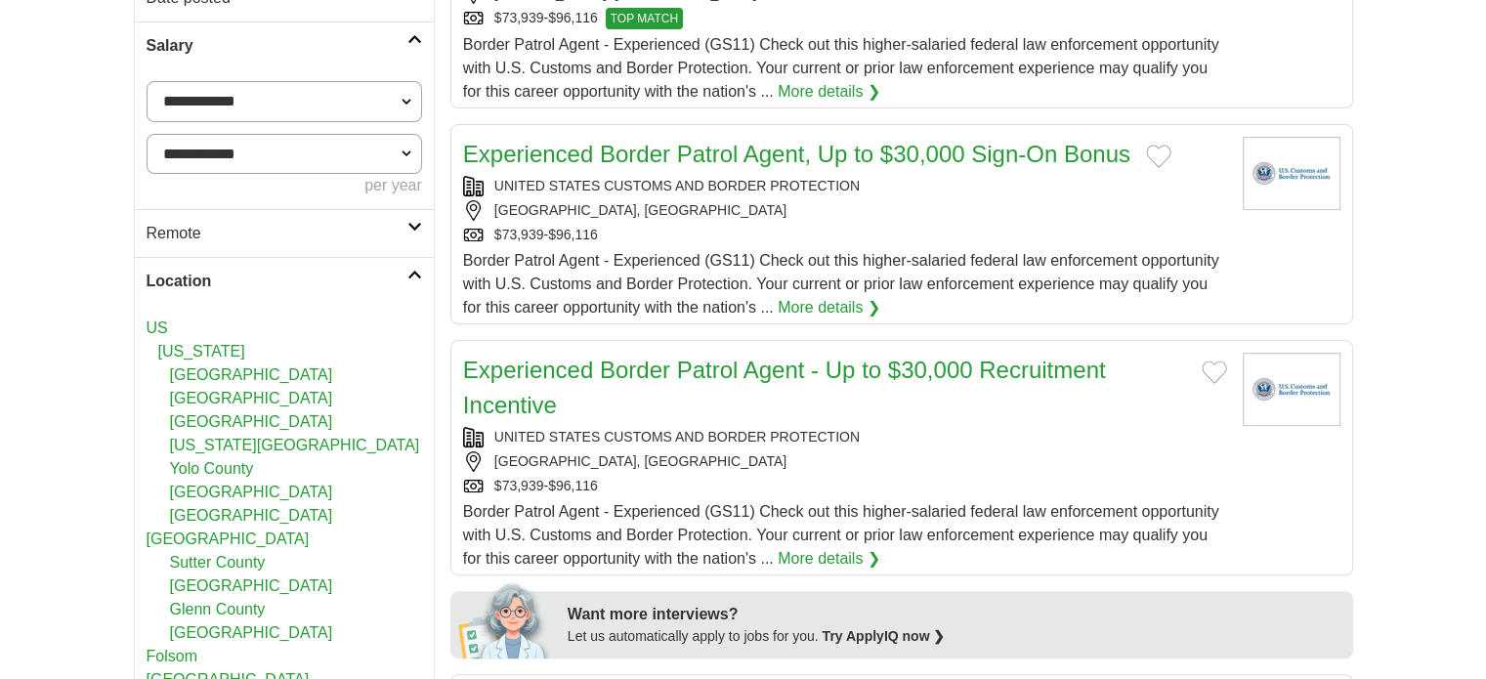
click at [406, 276] on h2 "Location" at bounding box center [277, 281] width 261 height 23
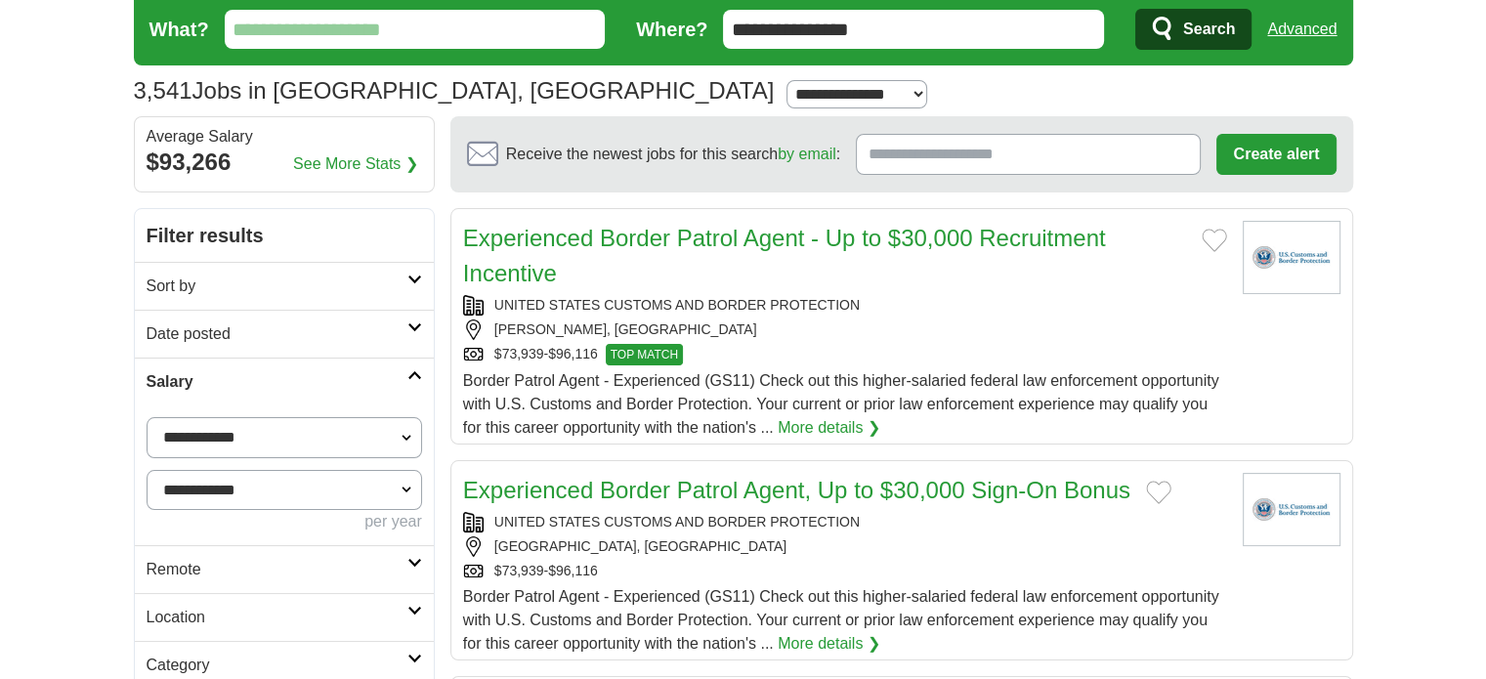
scroll to position [68, 0]
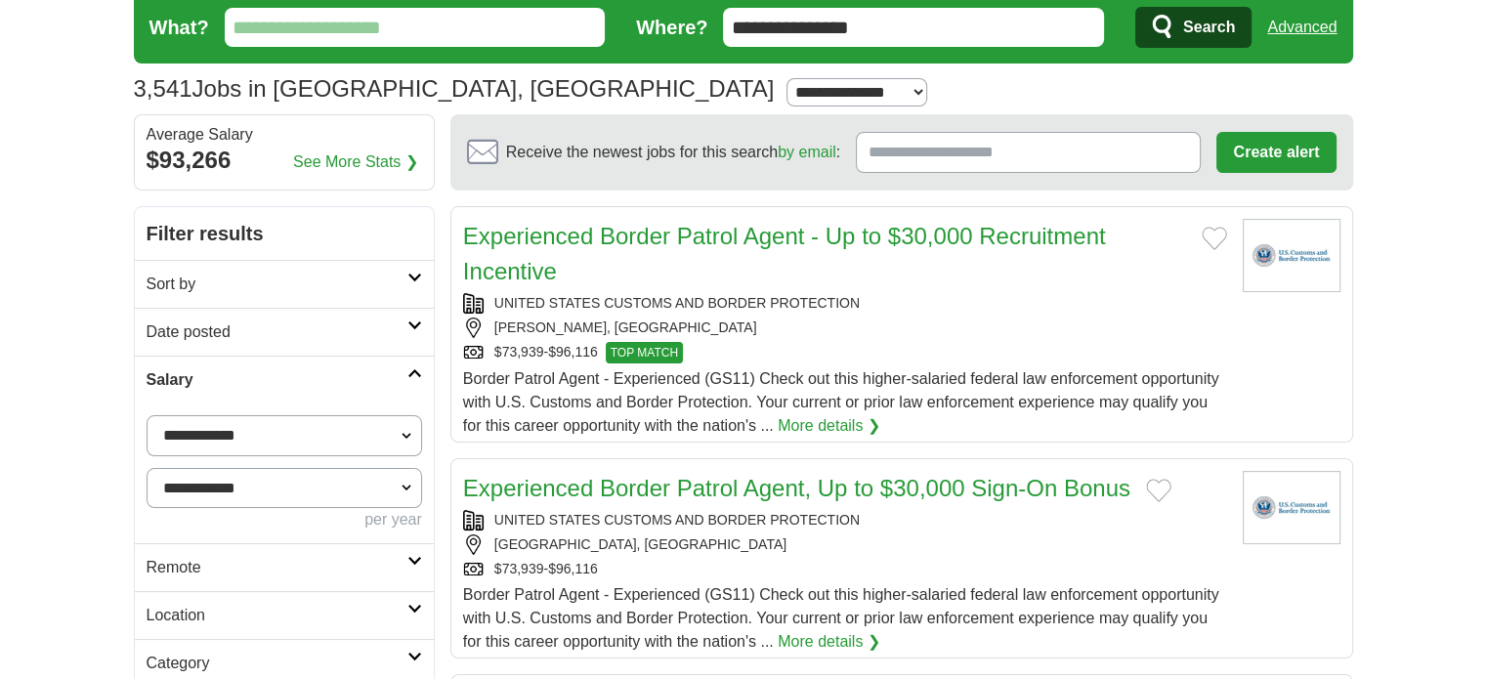
click at [1286, 27] on link "Advanced" at bounding box center [1301, 27] width 69 height 39
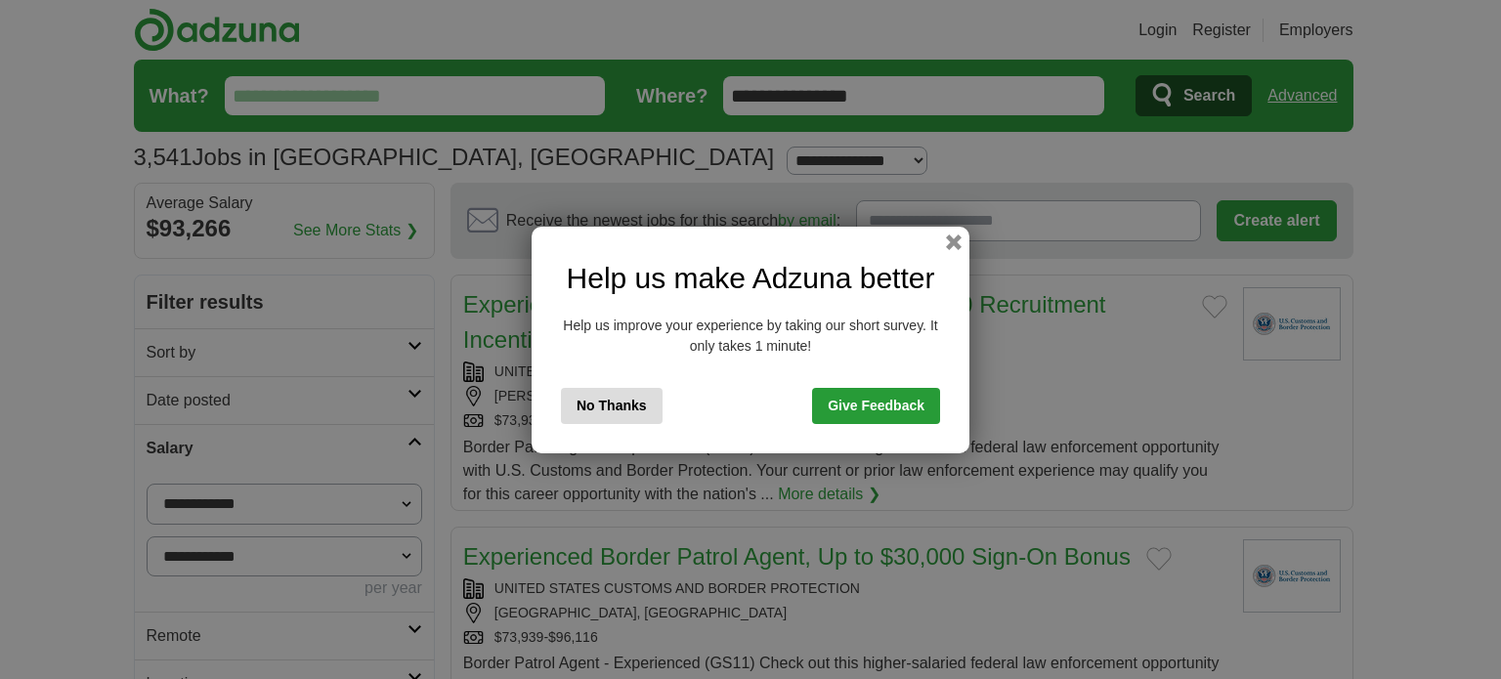
click at [643, 415] on button "No Thanks" at bounding box center [612, 406] width 102 height 36
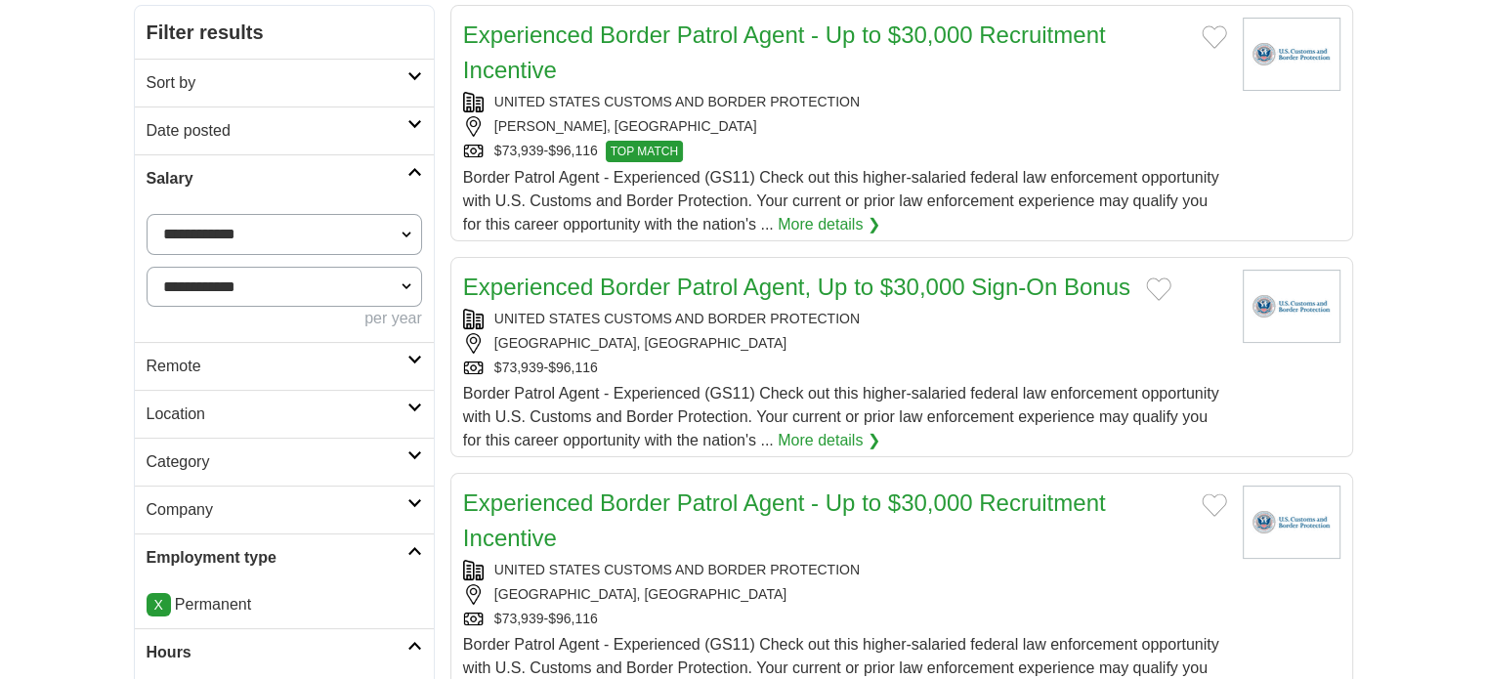
scroll to position [266, 0]
